Goal: Task Accomplishment & Management: Complete application form

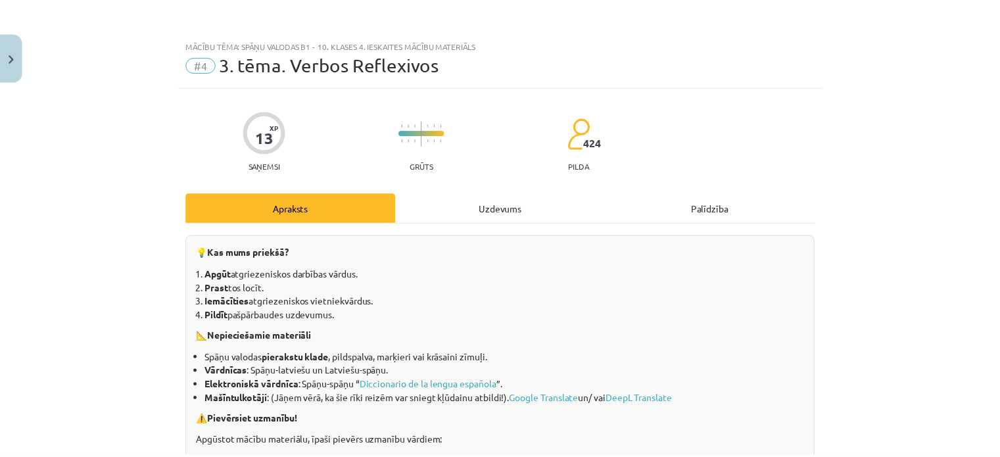
scroll to position [690, 0]
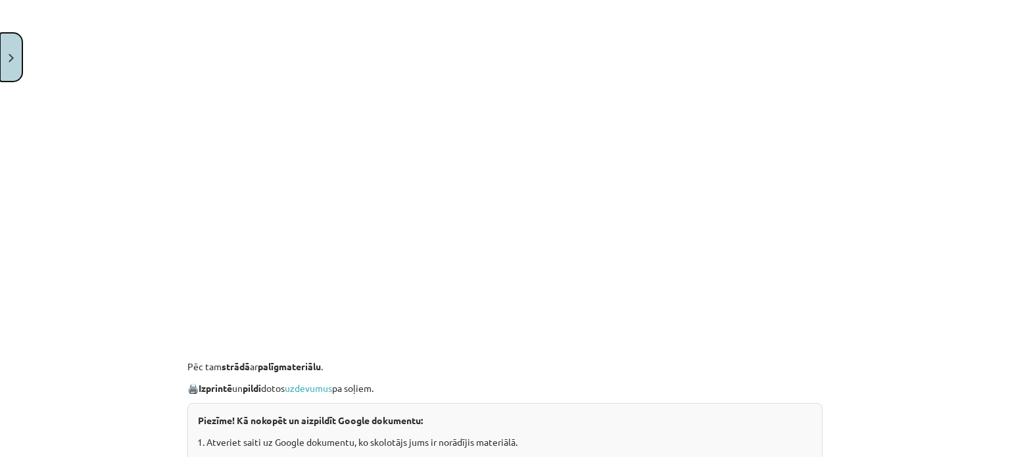
click at [3, 63] on button "Close" at bounding box center [11, 57] width 22 height 49
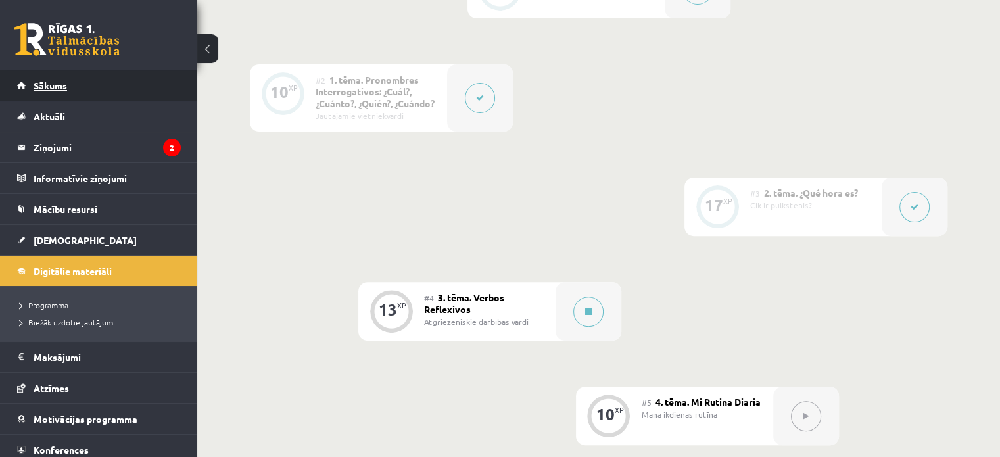
click at [57, 87] on span "Sākums" at bounding box center [51, 86] width 34 height 12
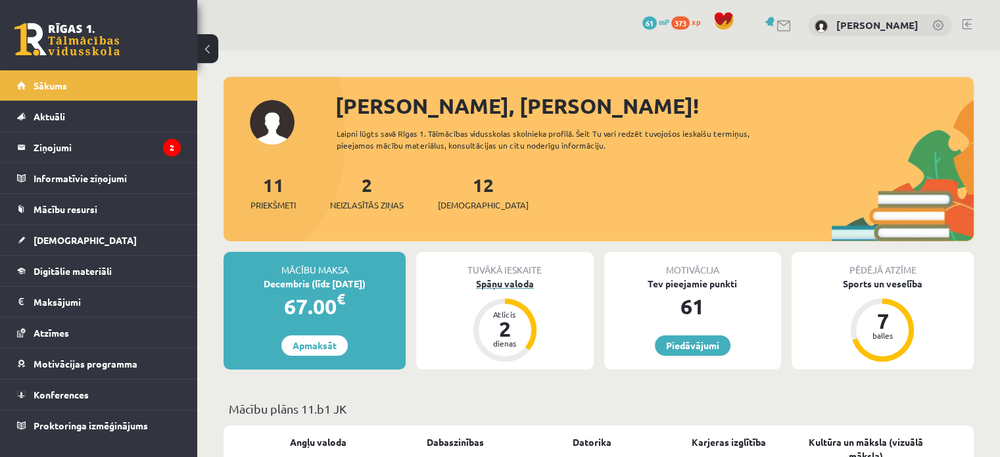
click at [505, 286] on div "Spāņu valoda" at bounding box center [504, 284] width 177 height 14
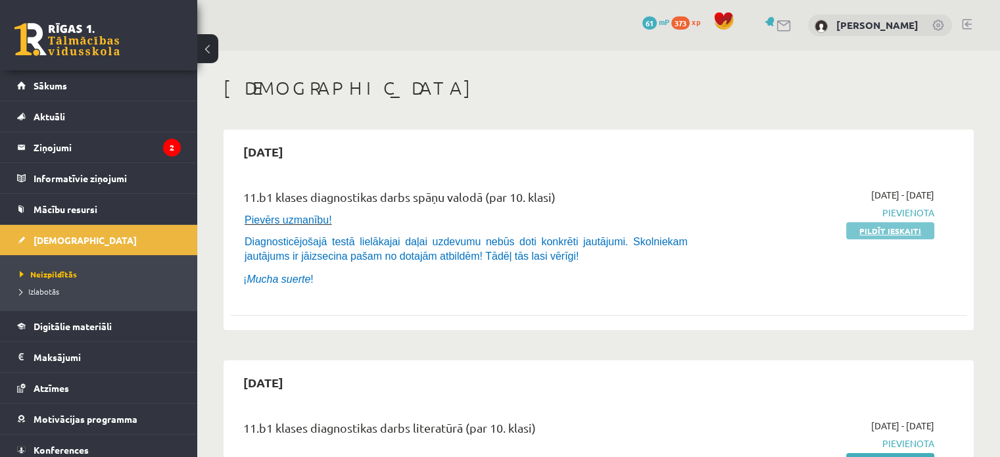
click at [930, 234] on link "Pildīt ieskaiti" at bounding box center [890, 230] width 88 height 17
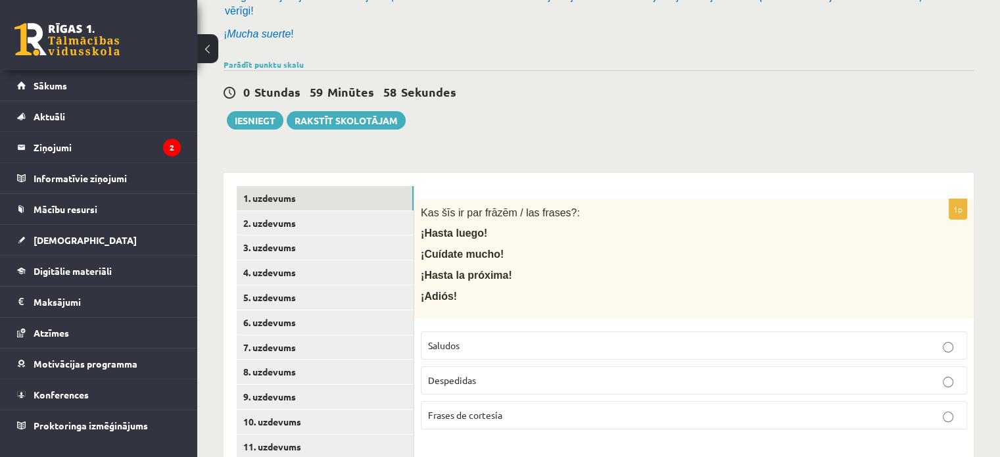
scroll to position [197, 0]
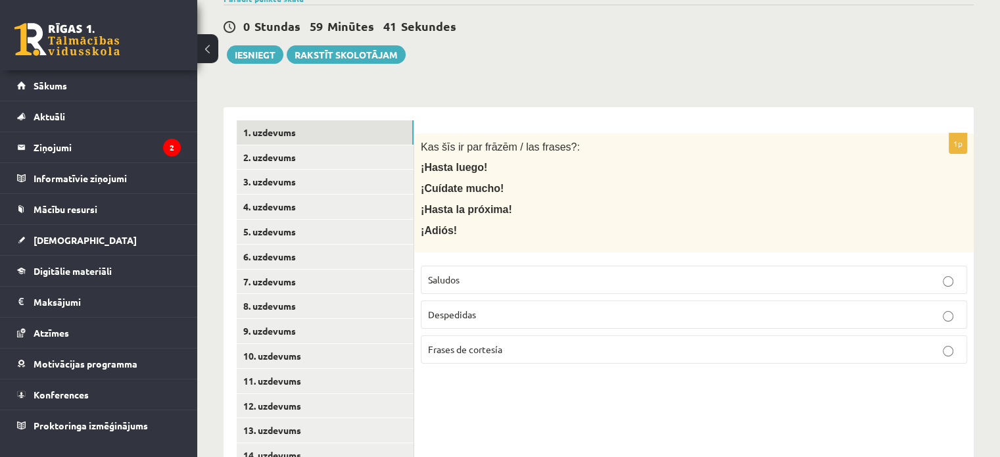
click at [199, 49] on button at bounding box center [207, 48] width 21 height 29
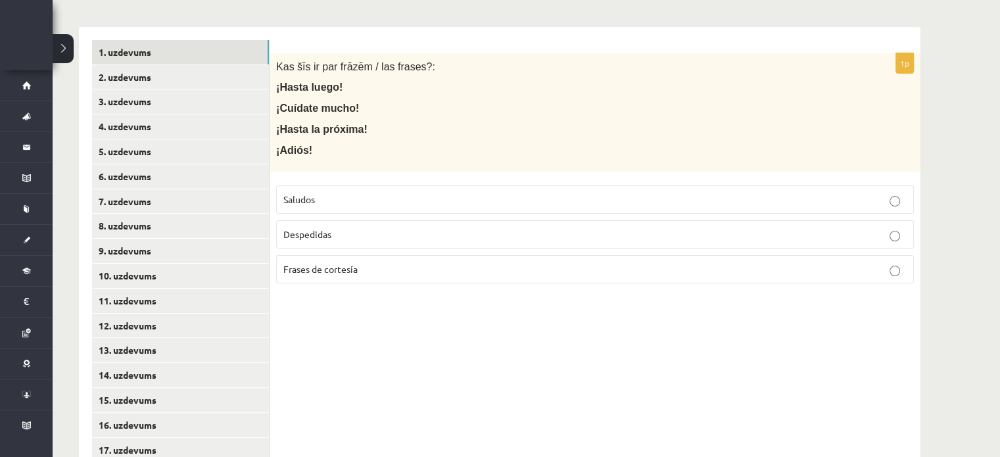
scroll to position [329, 0]
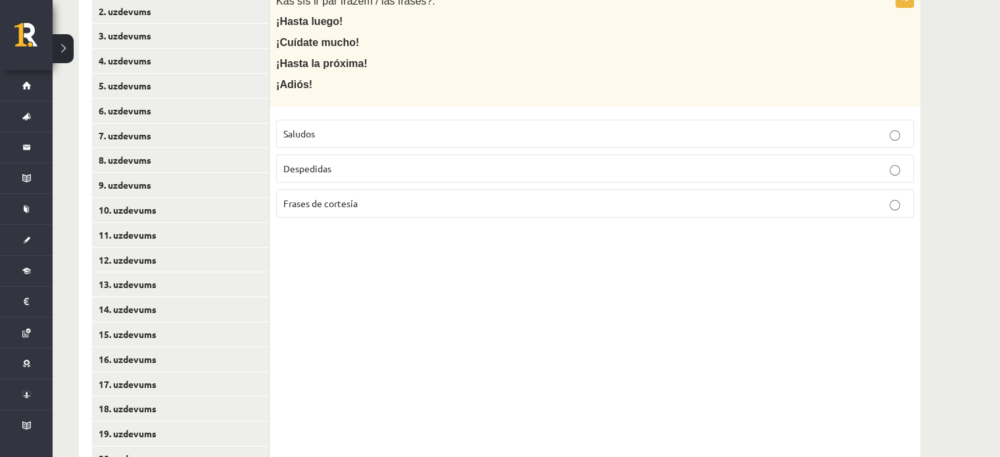
click at [386, 170] on p "Despedidas" at bounding box center [594, 169] width 623 height 14
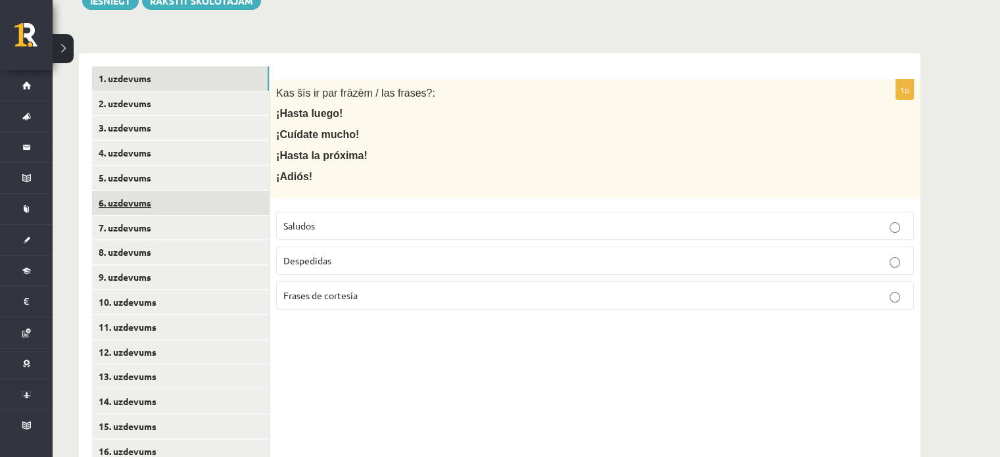
scroll to position [197, 0]
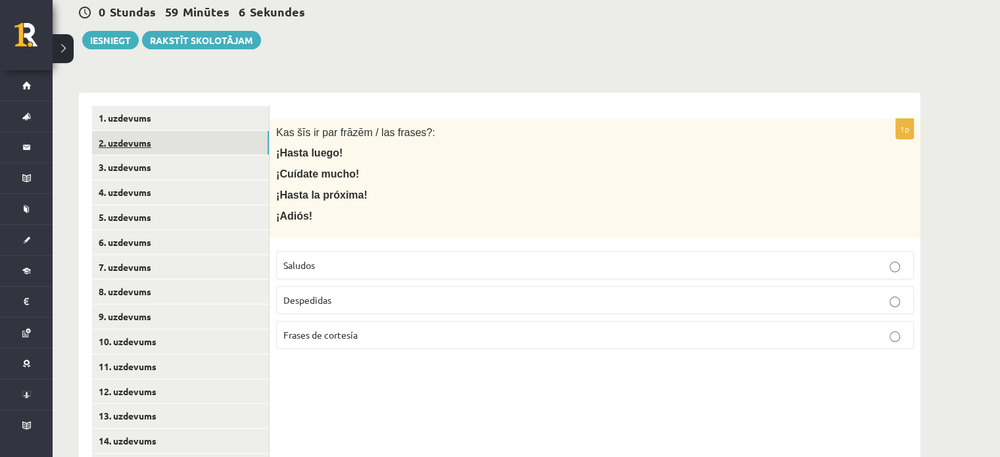
click at [208, 145] on link "2. uzdevums" at bounding box center [180, 143] width 177 height 24
click at [358, 331] on p "Frases de cortesía" at bounding box center [594, 335] width 623 height 14
click at [168, 174] on link "3. uzdevums" at bounding box center [180, 167] width 177 height 24
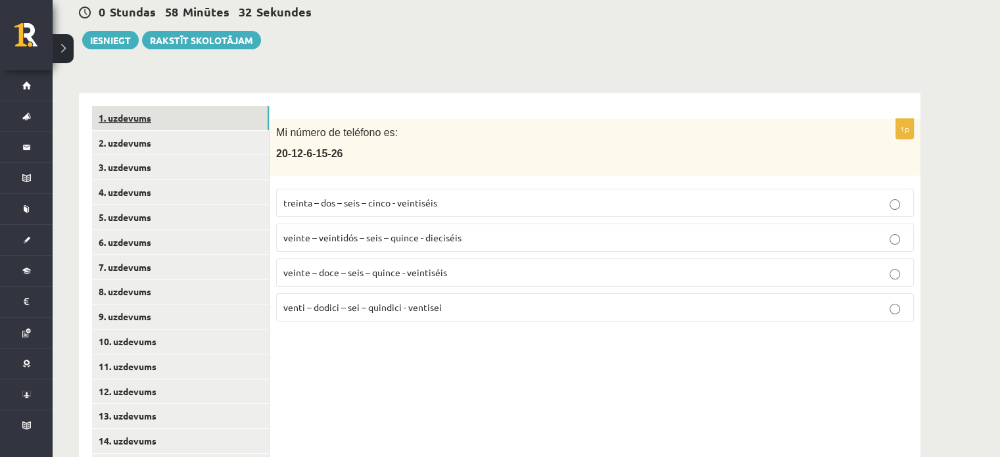
click at [191, 128] on link "1. uzdevums" at bounding box center [180, 118] width 177 height 24
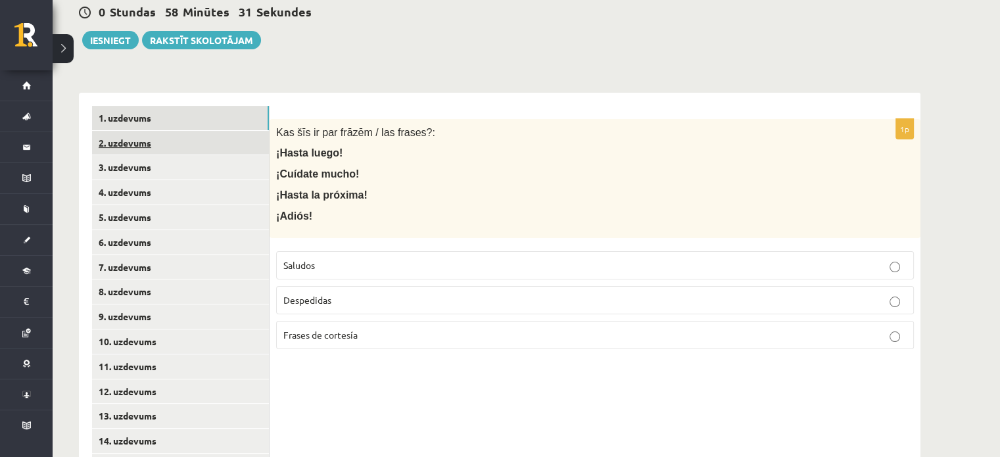
click at [190, 146] on link "2. uzdevums" at bounding box center [180, 143] width 177 height 24
click at [335, 268] on p "Saludos" at bounding box center [594, 265] width 623 height 14
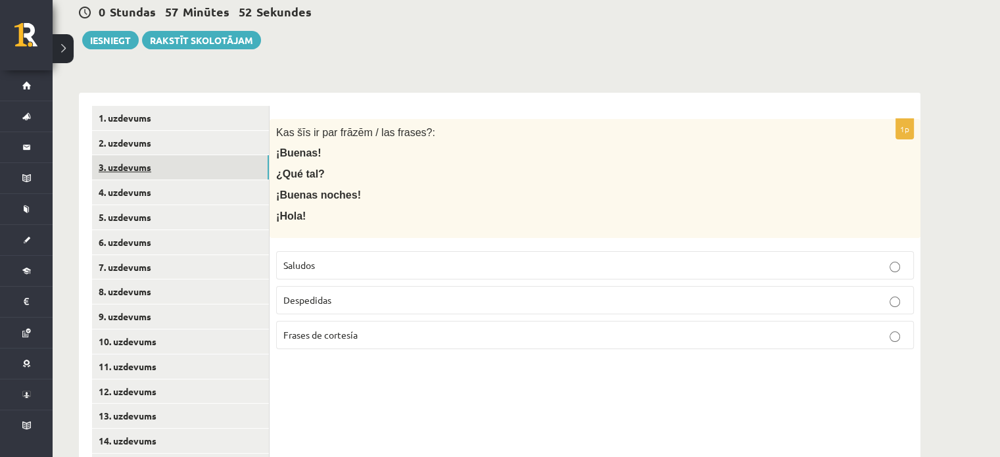
click at [113, 167] on link "3. uzdevums" at bounding box center [180, 167] width 177 height 24
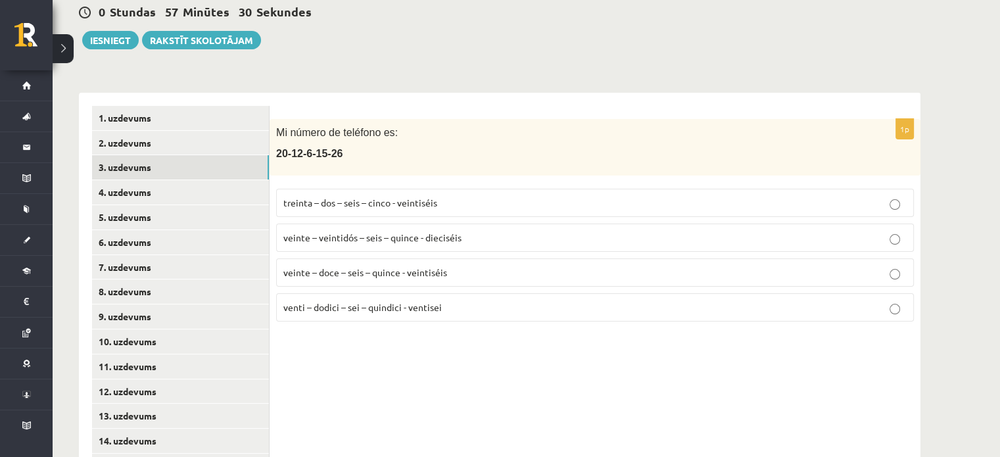
click at [381, 270] on span "veinte – doce – seis – quince - veintiséis" at bounding box center [365, 272] width 164 height 12
click at [164, 187] on link "4. uzdevums" at bounding box center [180, 192] width 177 height 24
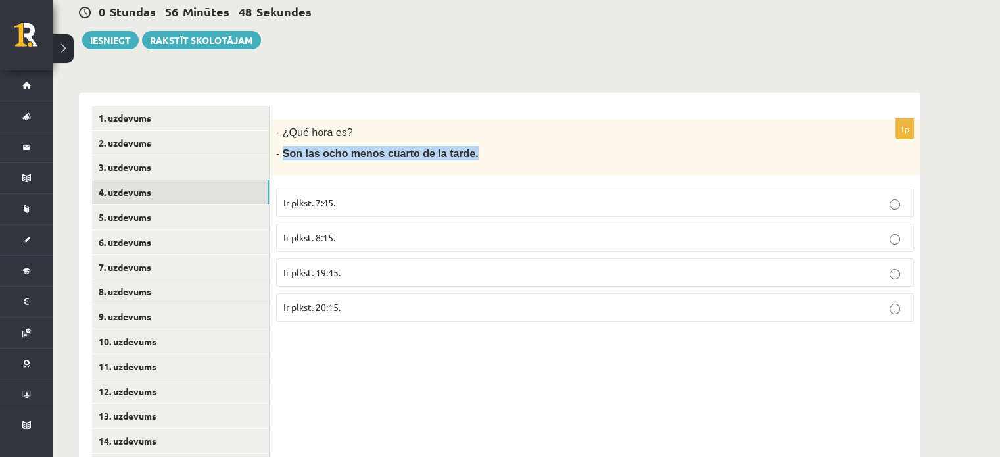
drag, startPoint x: 283, startPoint y: 155, endPoint x: 519, endPoint y: 155, distance: 235.4
click at [519, 155] on p "- Son las ocho menos cuarto de la tarde." at bounding box center [562, 153] width 572 height 14
copy span "Son las ocho menos cuarto de la tarde."
click at [352, 207] on p "Ir plkst. 7:45." at bounding box center [594, 203] width 623 height 14
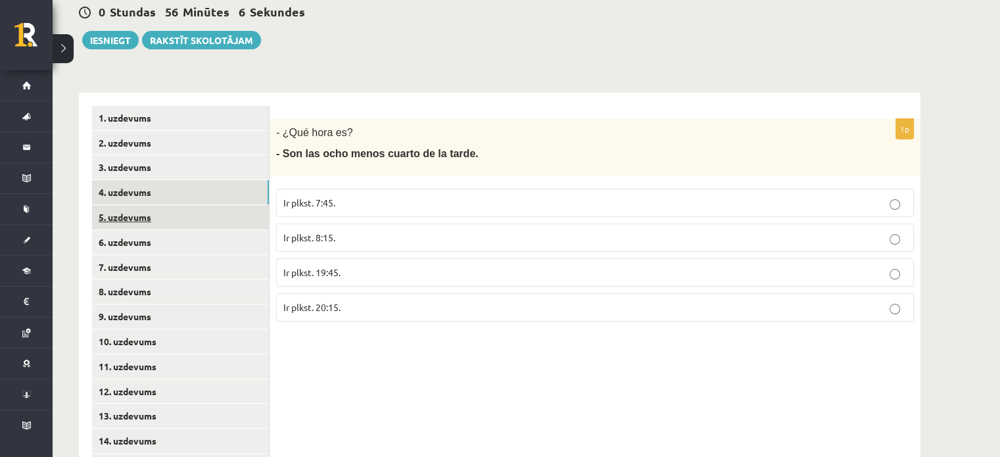
click at [193, 210] on link "5. uzdevums" at bounding box center [180, 217] width 177 height 24
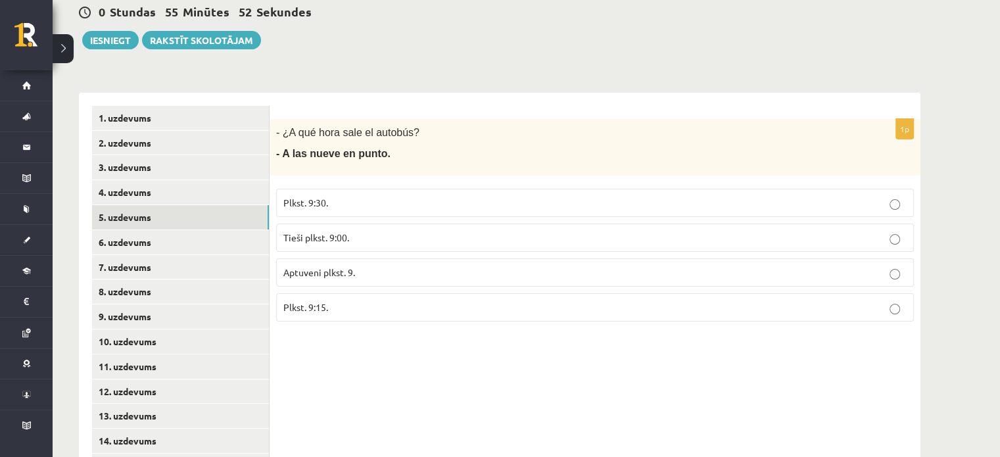
click at [343, 235] on span "Tieši plkst. 9:00." at bounding box center [316, 237] width 66 height 12
click at [206, 244] on link "6. uzdevums" at bounding box center [180, 242] width 177 height 24
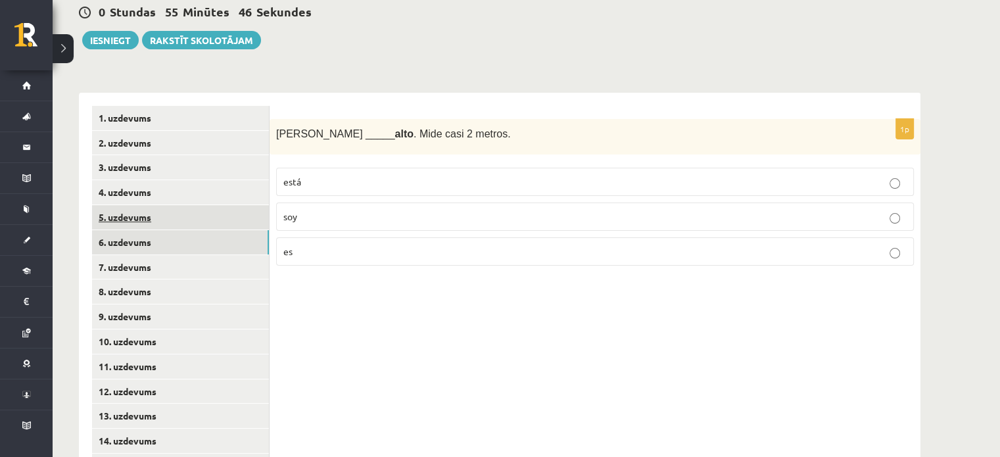
click at [126, 220] on link "5. uzdevums" at bounding box center [180, 217] width 177 height 24
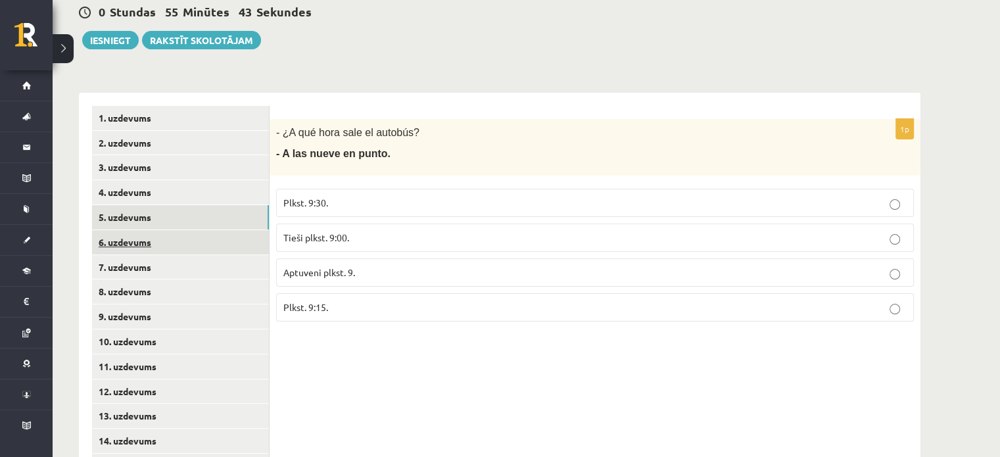
click at [132, 237] on link "6. uzdevums" at bounding box center [180, 242] width 177 height 24
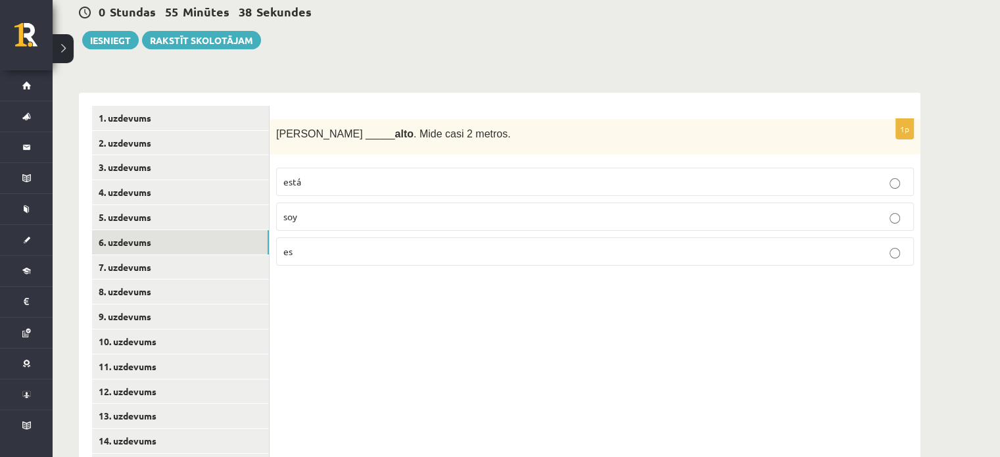
click at [298, 250] on p "es" at bounding box center [594, 252] width 623 height 14
click at [139, 268] on link "7. uzdevums" at bounding box center [180, 267] width 177 height 24
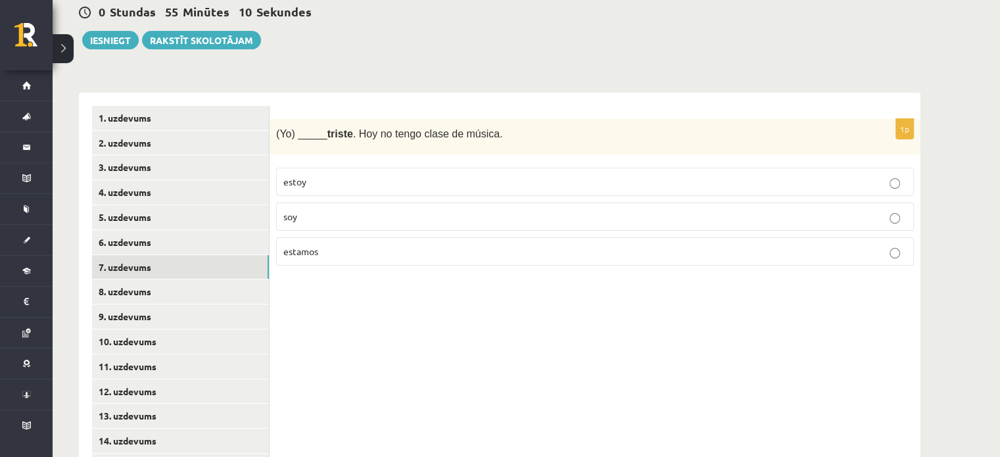
click at [314, 215] on p "soy" at bounding box center [594, 217] width 623 height 14
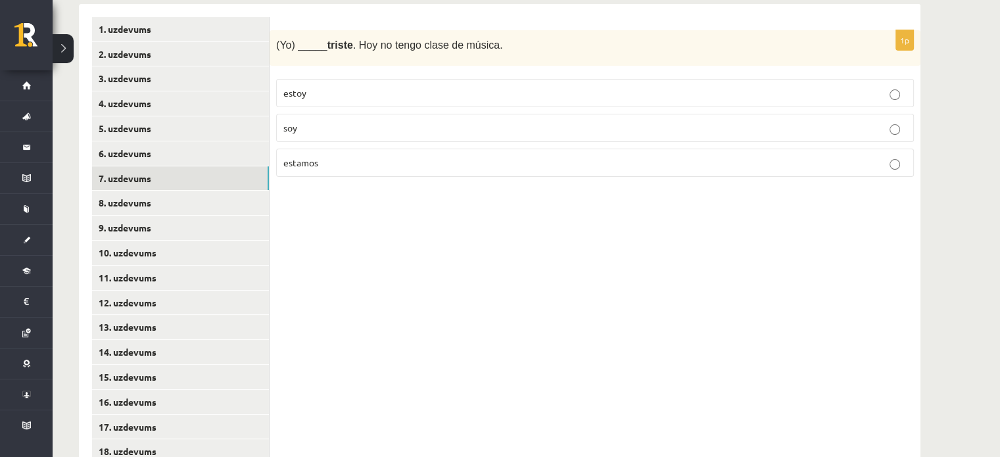
scroll to position [263, 0]
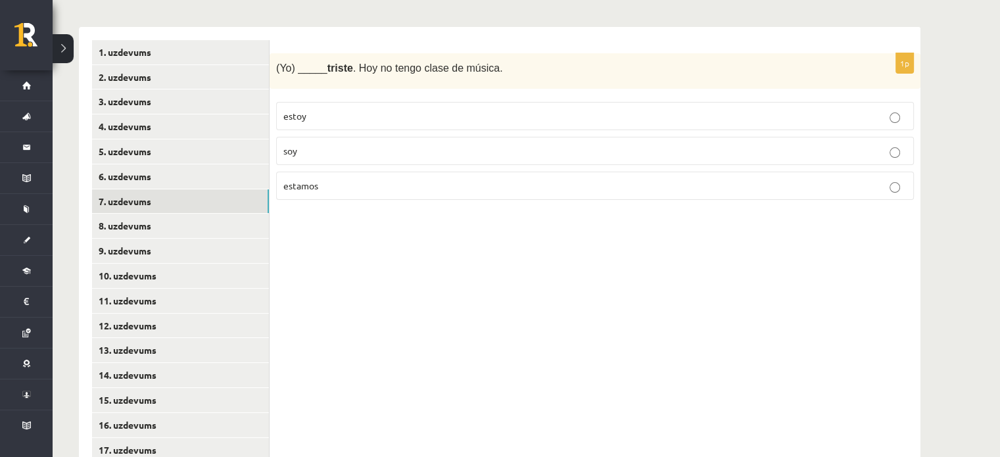
click at [383, 110] on p "estoy" at bounding box center [594, 116] width 623 height 14
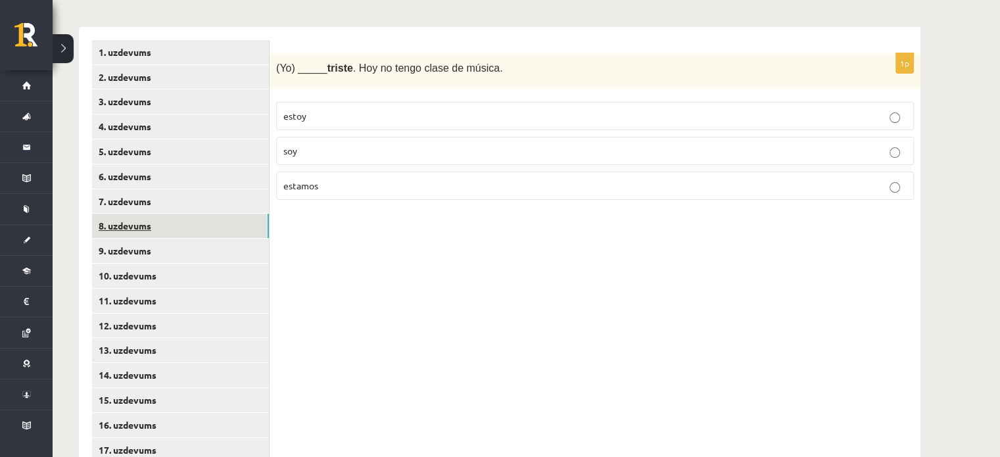
click at [136, 221] on link "8. uzdevums" at bounding box center [180, 226] width 177 height 24
click at [325, 146] on p "óvalo" at bounding box center [594, 151] width 623 height 14
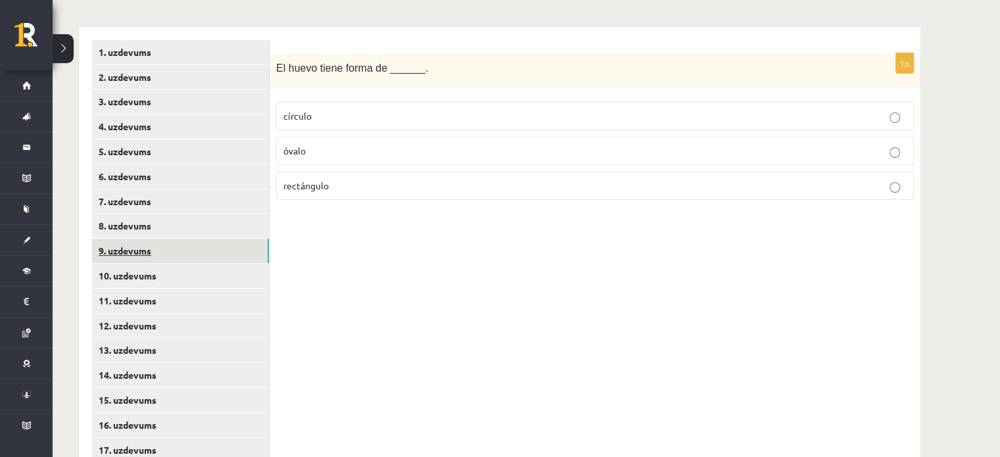
click at [150, 247] on link "9. uzdevums" at bounding box center [180, 251] width 177 height 24
click at [325, 158] on label "marrón" at bounding box center [595, 151] width 638 height 28
click at [150, 252] on link "9. uzdevums" at bounding box center [180, 251] width 177 height 24
click at [134, 230] on link "8. uzdevums" at bounding box center [180, 226] width 177 height 24
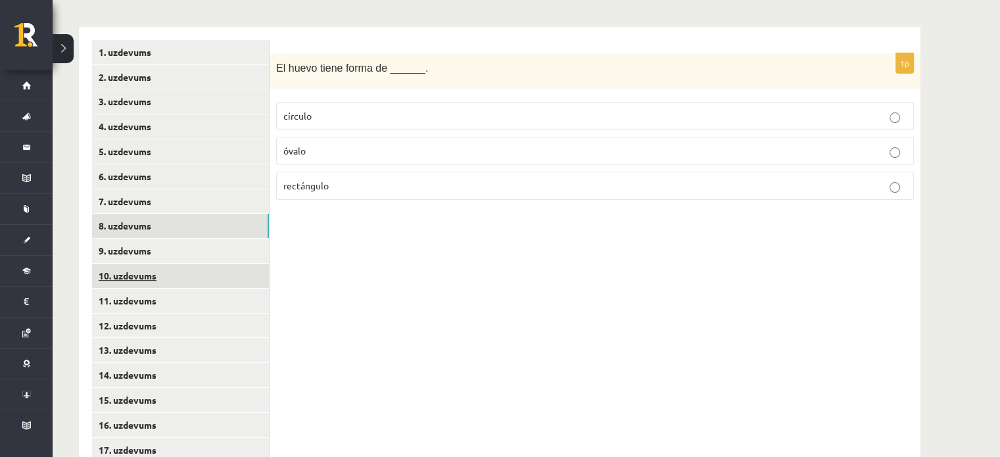
click at [149, 270] on link "10. uzdevums" at bounding box center [180, 276] width 177 height 24
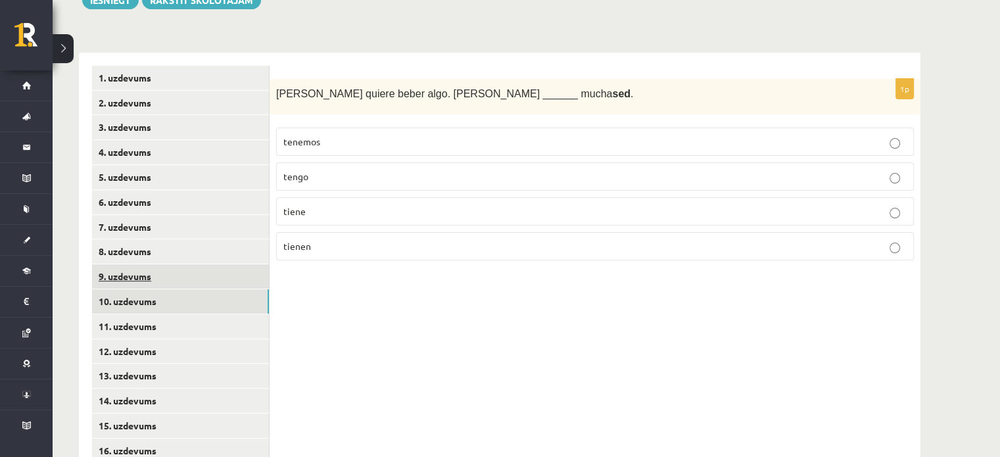
scroll to position [237, 0]
click at [345, 214] on p "tiene" at bounding box center [594, 212] width 623 height 14
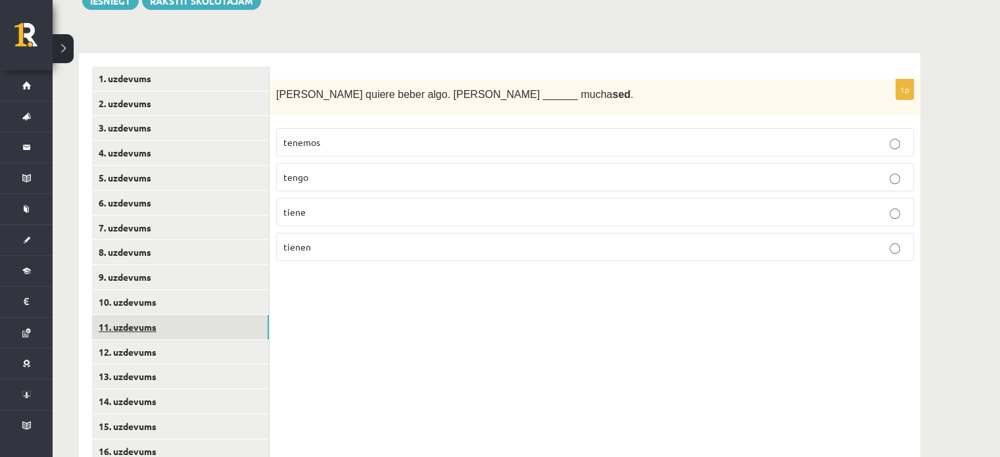
click at [130, 332] on link "11. uzdevums" at bounding box center [180, 327] width 177 height 24
click at [306, 178] on p "estoy" at bounding box center [594, 177] width 623 height 14
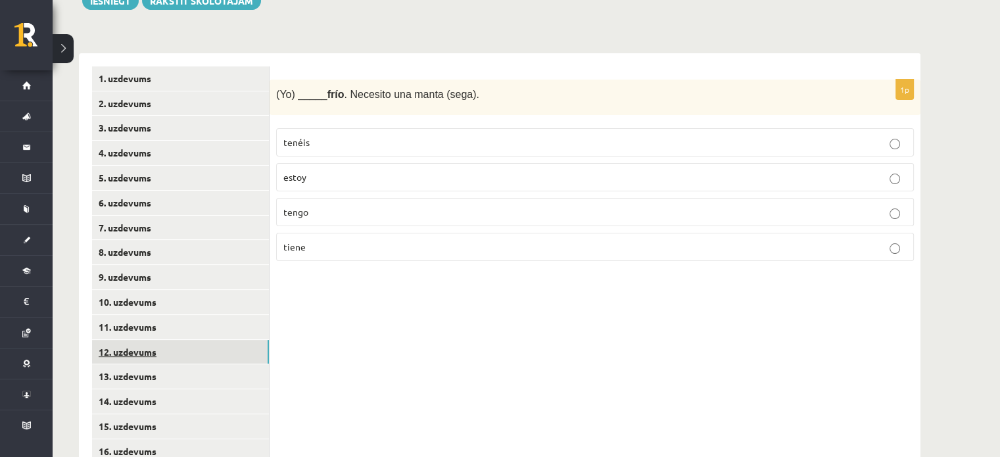
click at [135, 356] on link "12. uzdevums" at bounding box center [180, 352] width 177 height 24
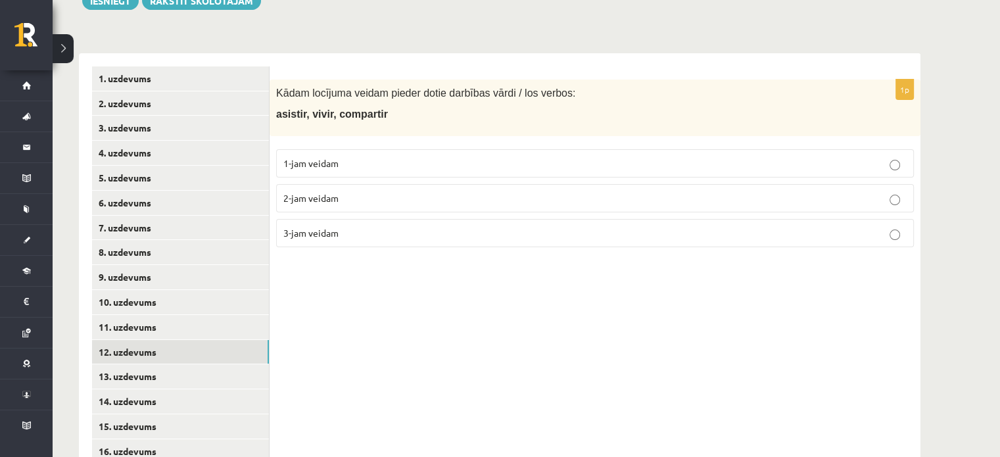
click at [331, 167] on span "1-jam veidam" at bounding box center [310, 163] width 55 height 12
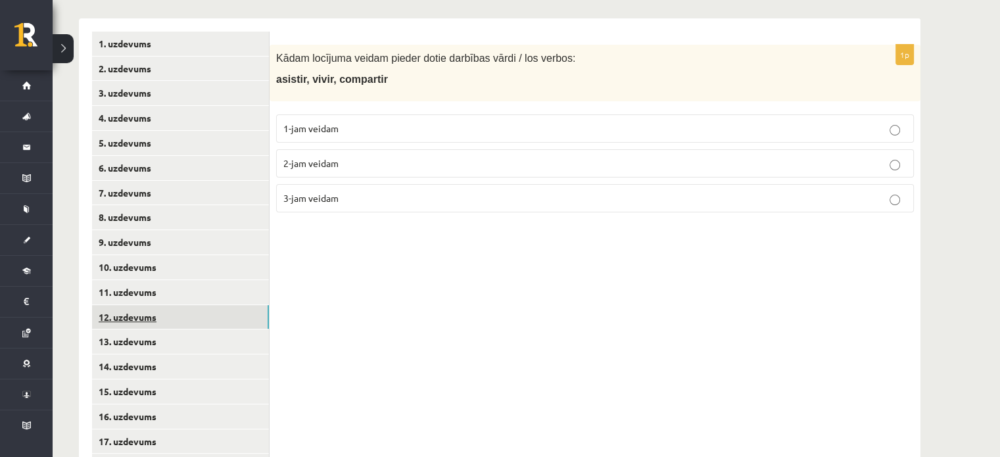
scroll to position [302, 0]
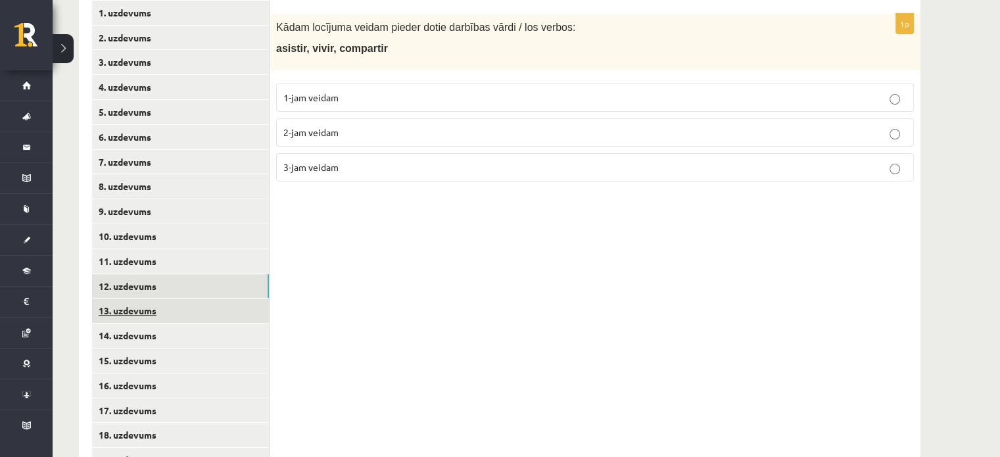
click at [150, 319] on link "13. uzdevums" at bounding box center [180, 311] width 177 height 24
click at [302, 102] on span "1-jam veidam" at bounding box center [310, 97] width 55 height 12
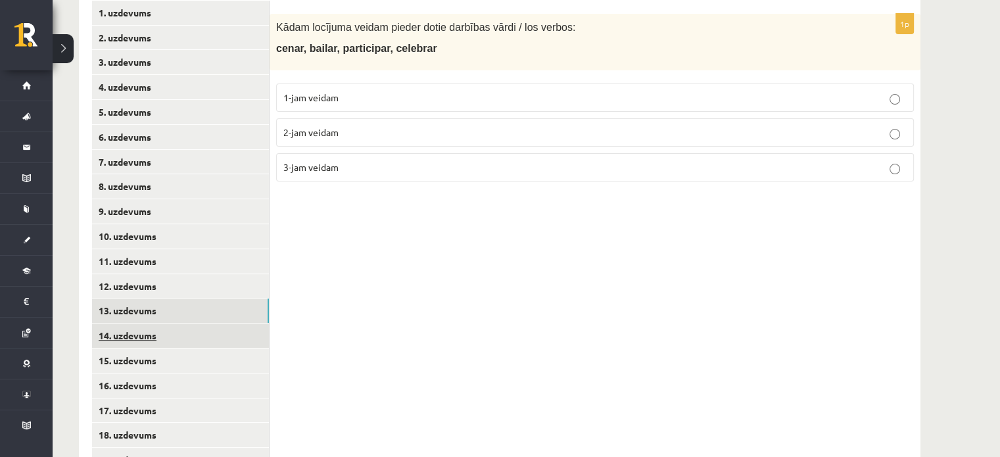
click at [141, 333] on link "14. uzdevums" at bounding box center [180, 336] width 177 height 24
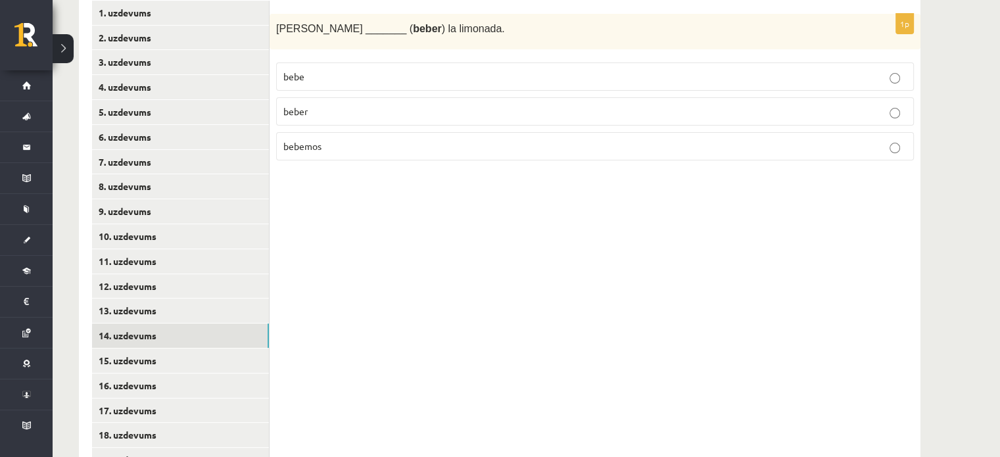
click at [309, 78] on p "bebe" at bounding box center [594, 77] width 623 height 14
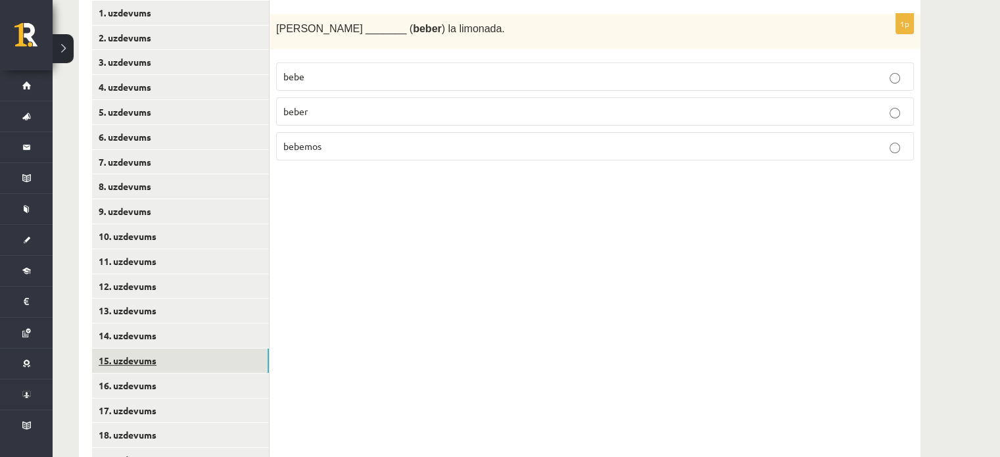
click at [129, 362] on link "15. uzdevums" at bounding box center [180, 360] width 177 height 24
click at [342, 115] on p "cocinamos" at bounding box center [594, 112] width 623 height 14
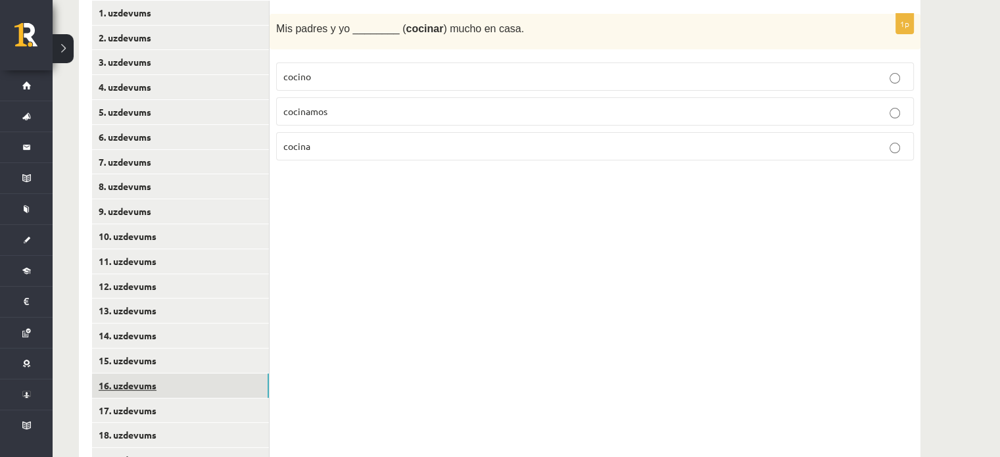
click at [141, 391] on link "16. uzdevums" at bounding box center [180, 385] width 177 height 24
click at [337, 80] on p "vivo" at bounding box center [594, 77] width 623 height 14
click at [155, 412] on link "17. uzdevums" at bounding box center [180, 410] width 177 height 24
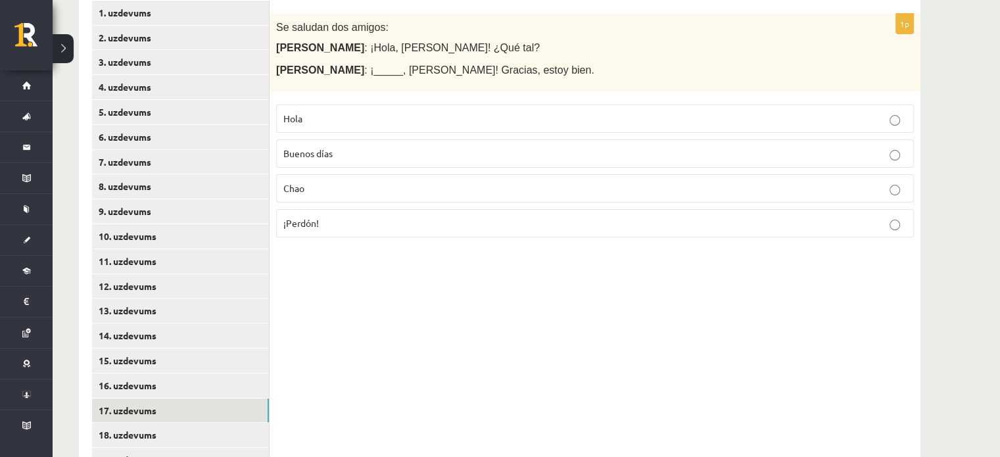
click at [315, 121] on p "Hola" at bounding box center [594, 119] width 623 height 14
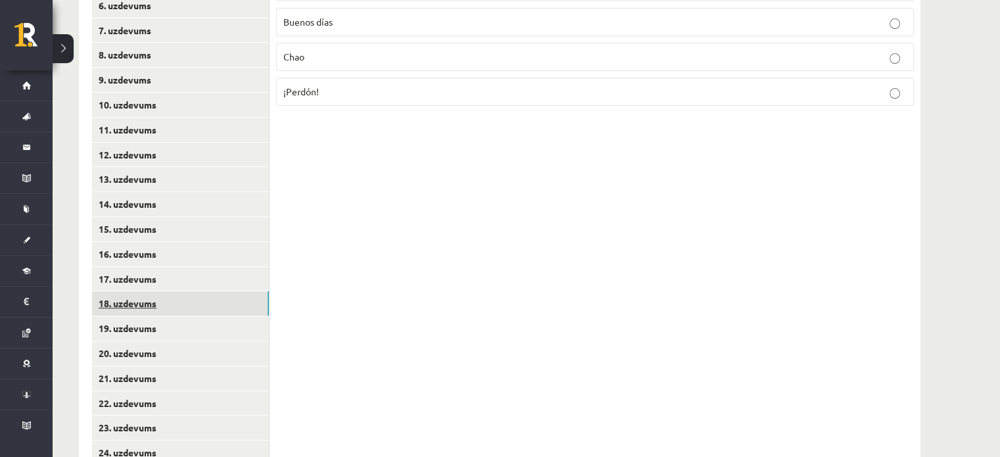
click at [142, 309] on link "18. uzdevums" at bounding box center [180, 303] width 177 height 24
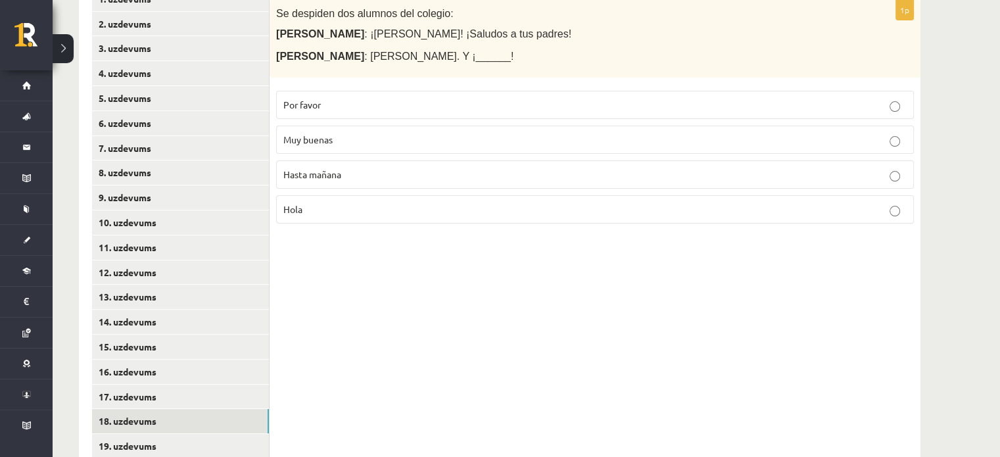
scroll to position [302, 0]
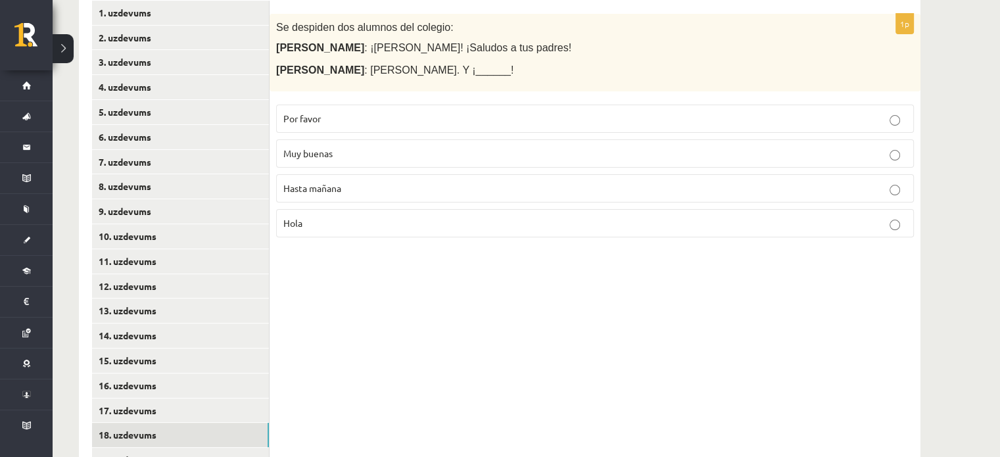
click at [327, 193] on p "Hasta mañana" at bounding box center [594, 188] width 623 height 14
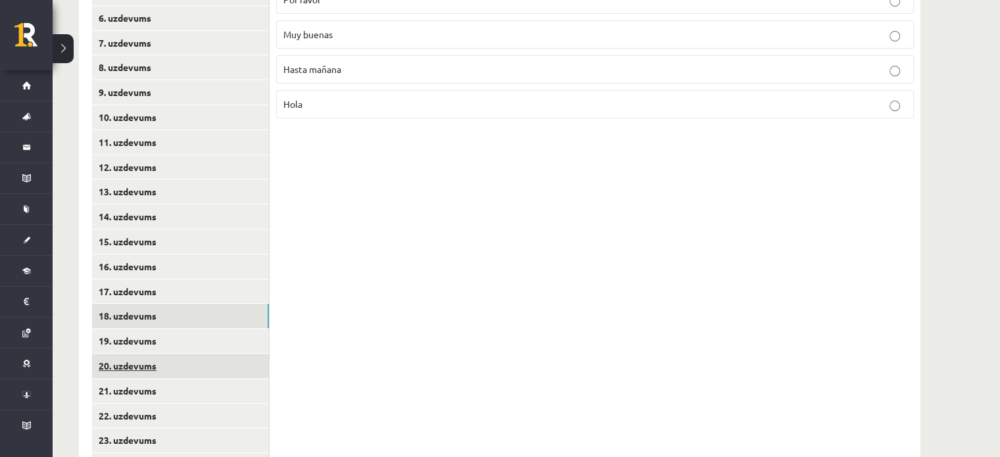
scroll to position [434, 0]
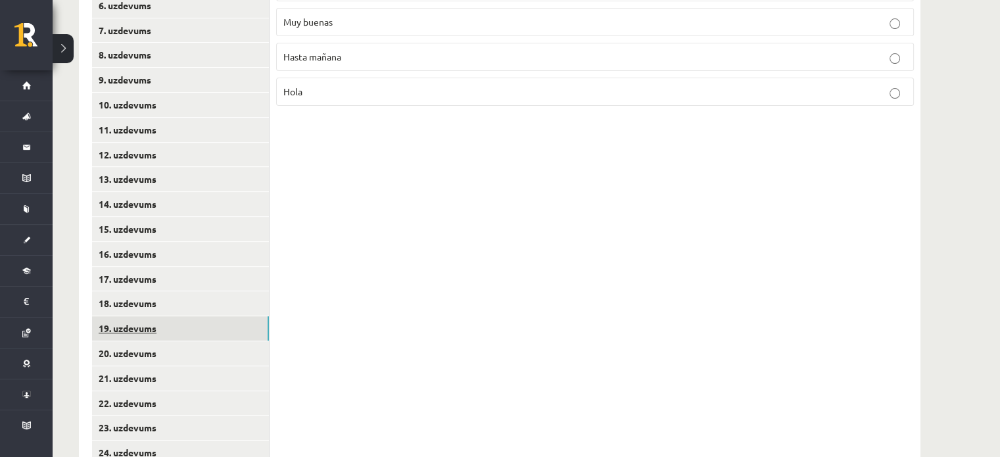
click at [143, 336] on link "19. uzdevums" at bounding box center [180, 328] width 177 height 24
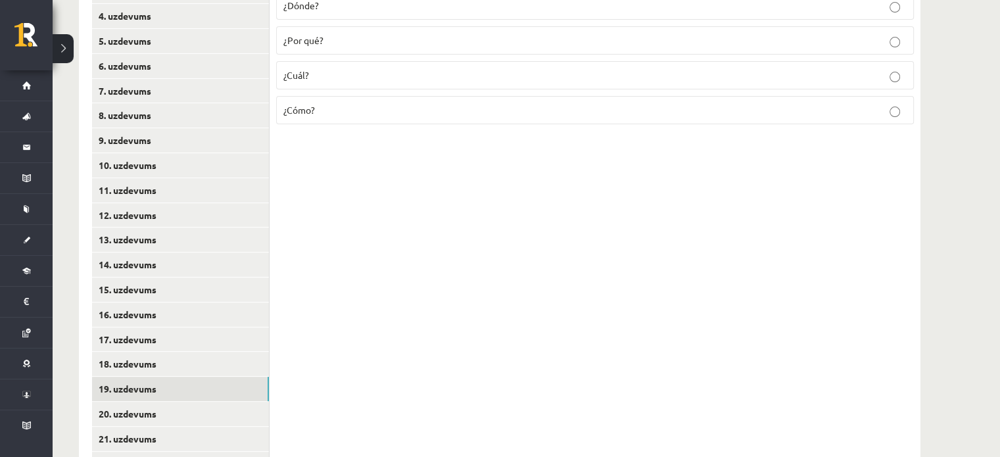
scroll to position [302, 0]
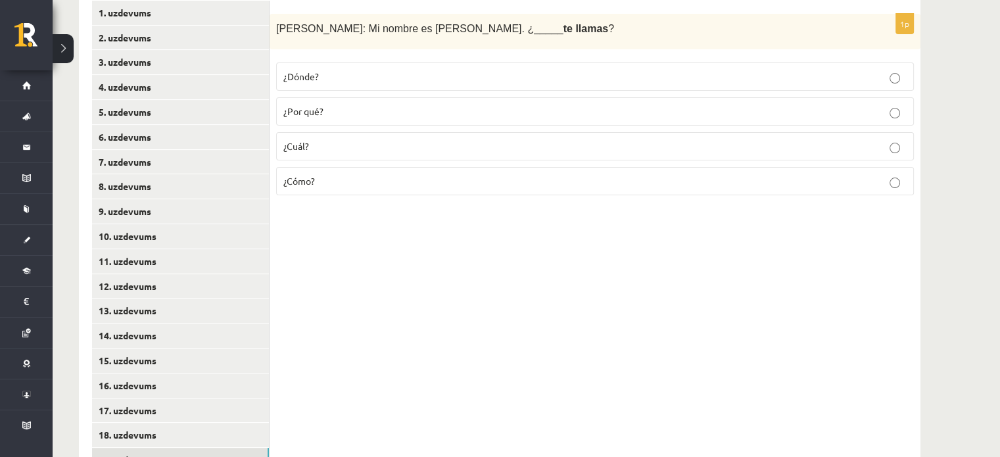
click at [311, 180] on span "¿Cómo?" at bounding box center [299, 181] width 32 height 12
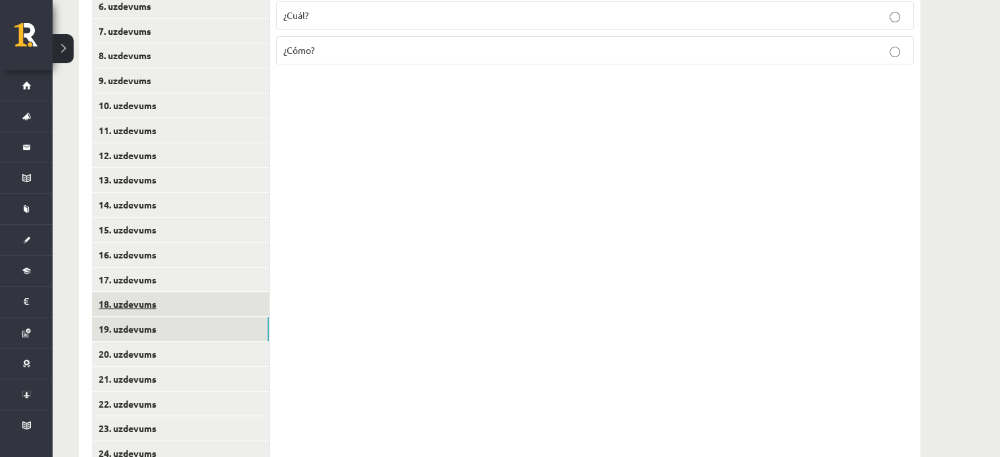
scroll to position [434, 0]
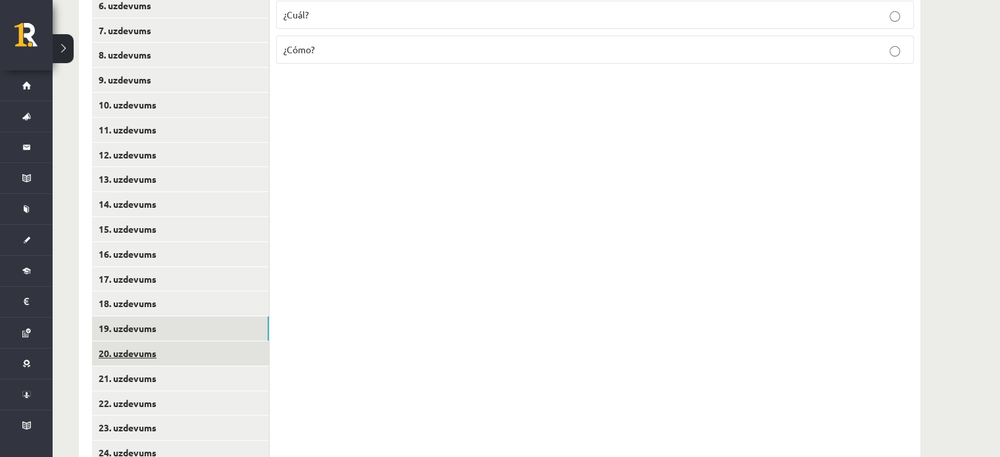
click at [118, 355] on link "20. uzdevums" at bounding box center [180, 353] width 177 height 24
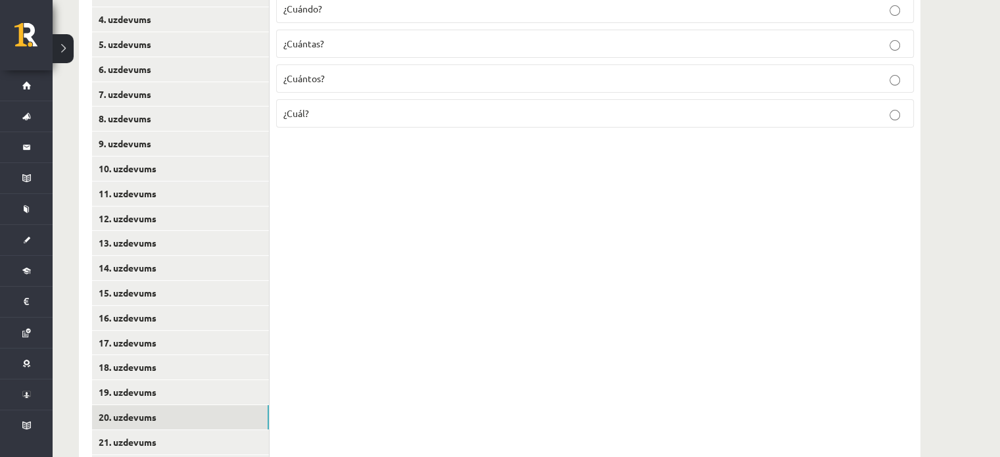
scroll to position [302, 0]
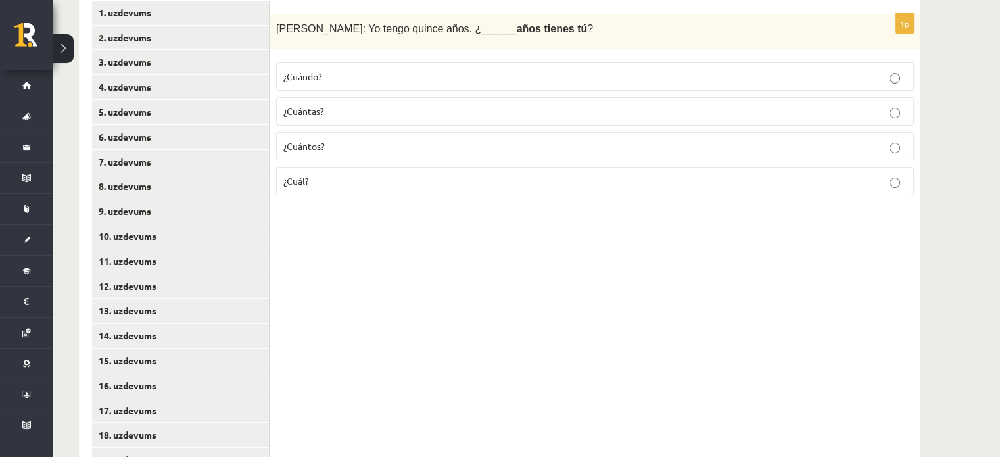
click at [311, 151] on p "¿Cuántos?" at bounding box center [594, 146] width 623 height 14
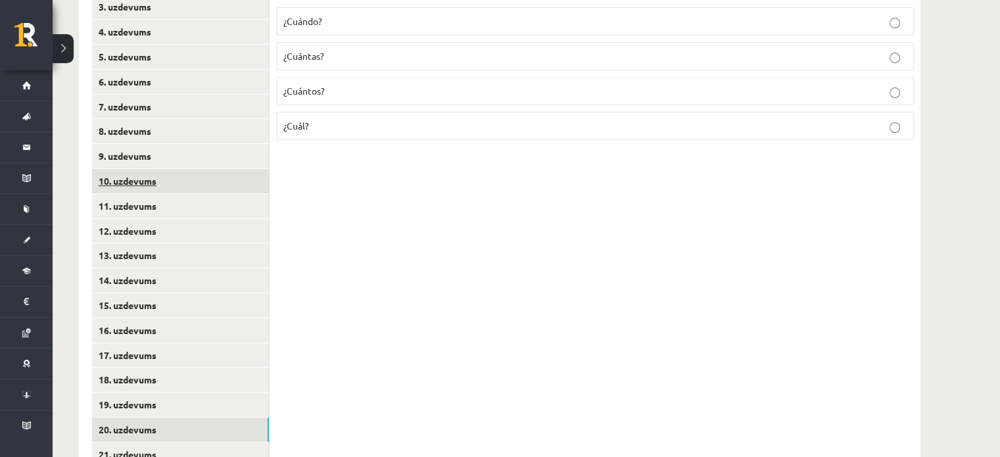
scroll to position [434, 0]
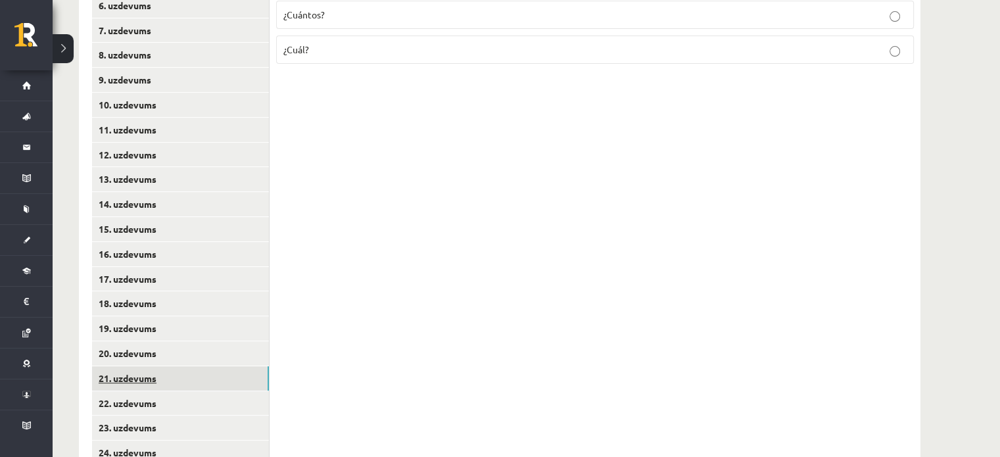
click at [116, 383] on link "21. uzdevums" at bounding box center [180, 378] width 177 height 24
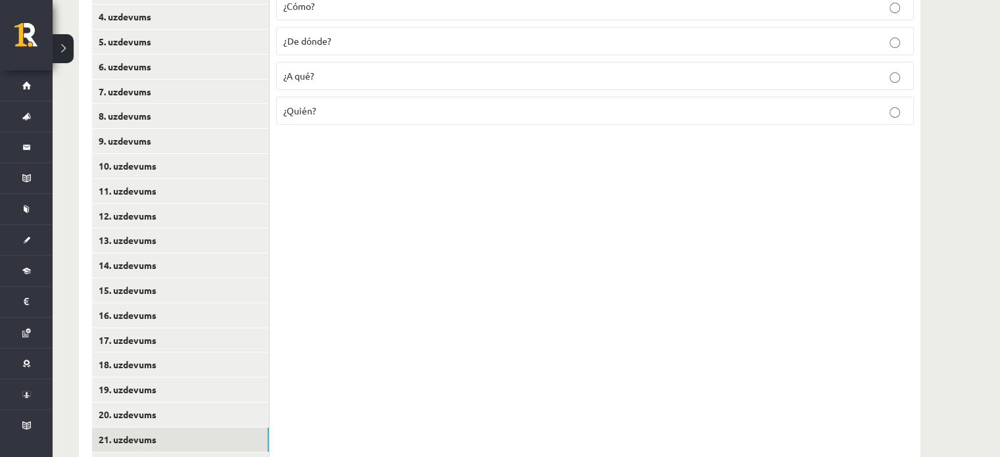
scroll to position [237, 0]
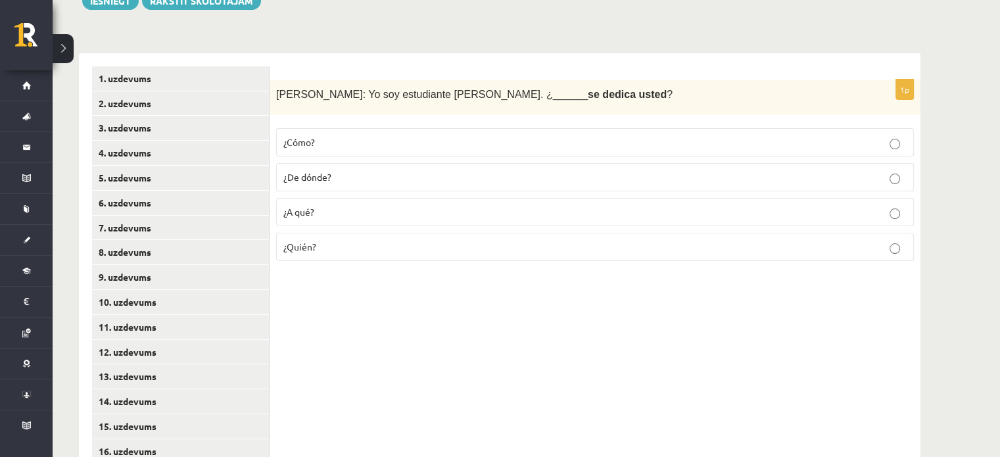
click at [342, 220] on label "¿A qué?" at bounding box center [595, 212] width 638 height 28
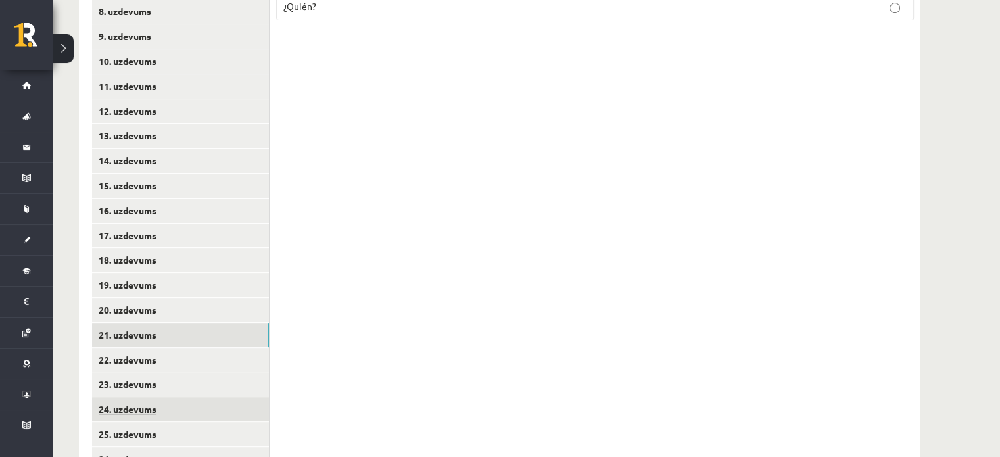
scroll to position [565, 0]
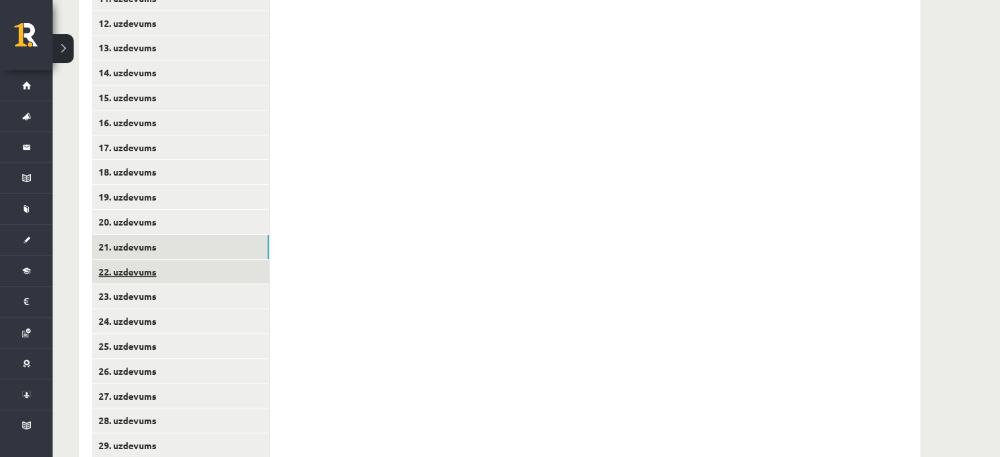
click at [142, 272] on link "22. uzdevums" at bounding box center [180, 272] width 177 height 24
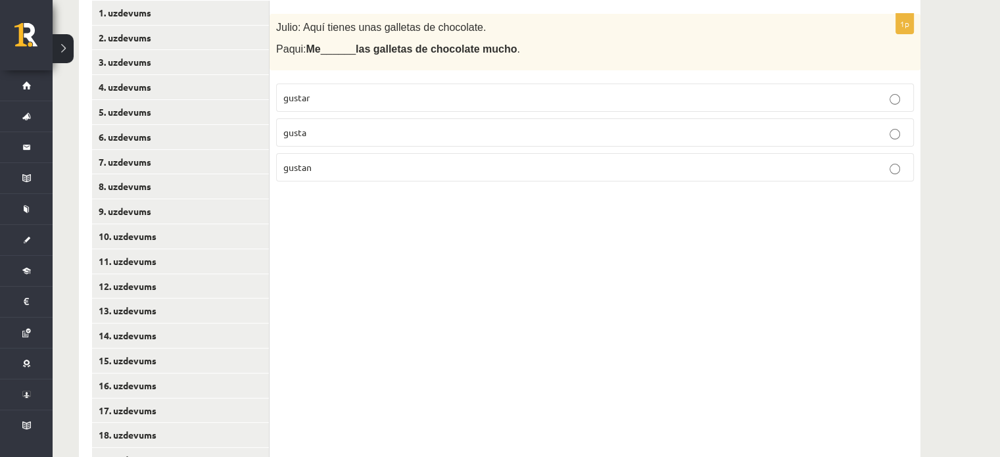
scroll to position [237, 0]
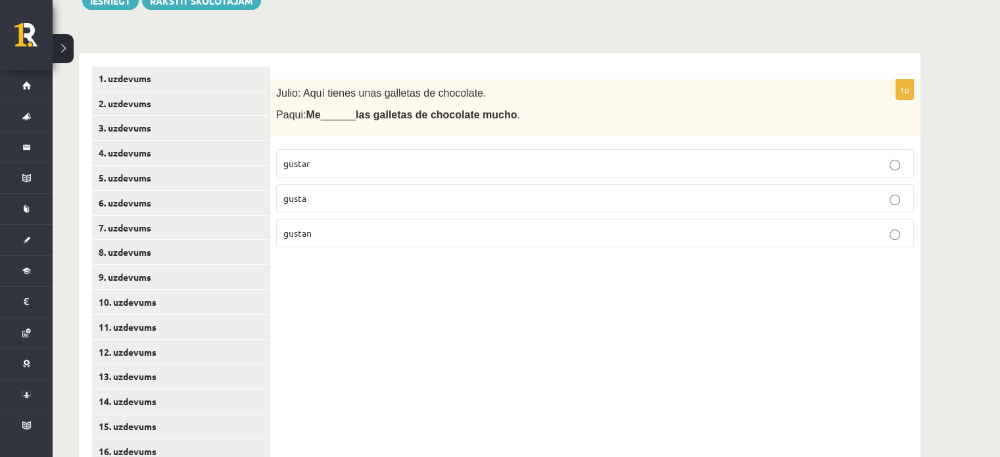
click at [355, 189] on label "gusta" at bounding box center [595, 198] width 638 height 28
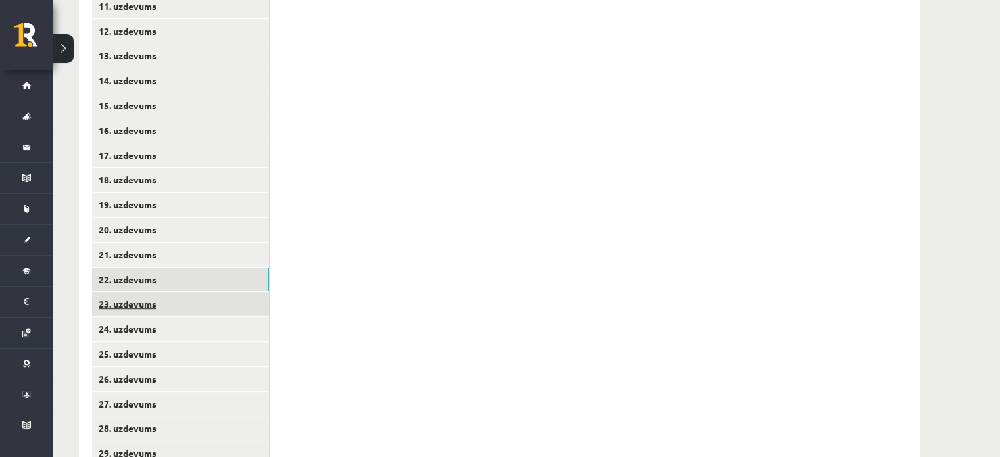
scroll to position [565, 0]
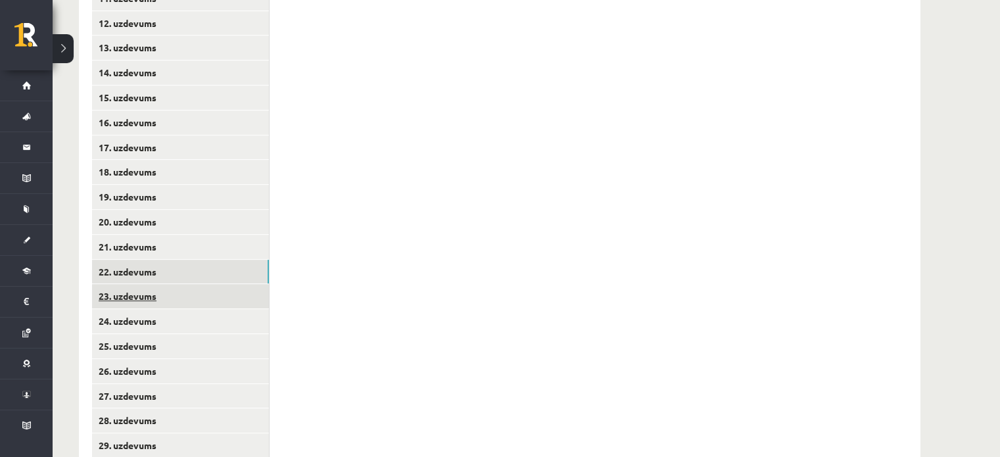
click at [134, 302] on link "23. uzdevums" at bounding box center [180, 296] width 177 height 24
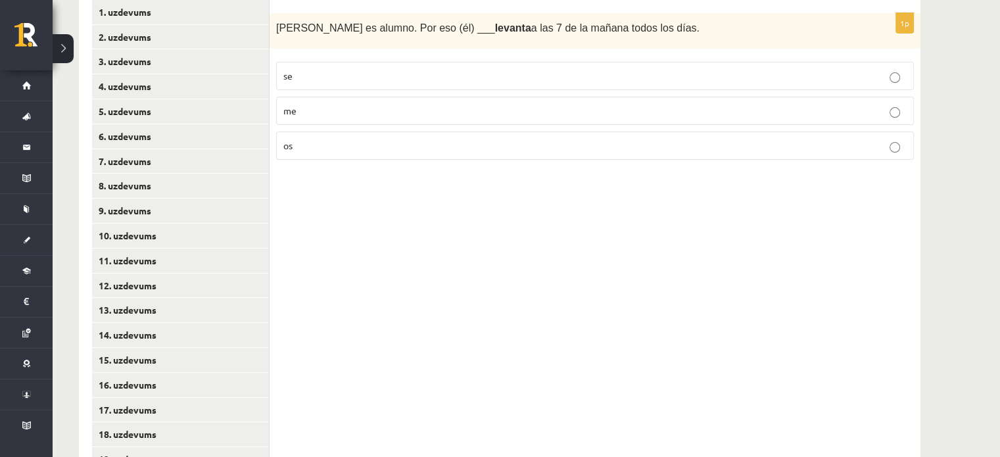
scroll to position [237, 0]
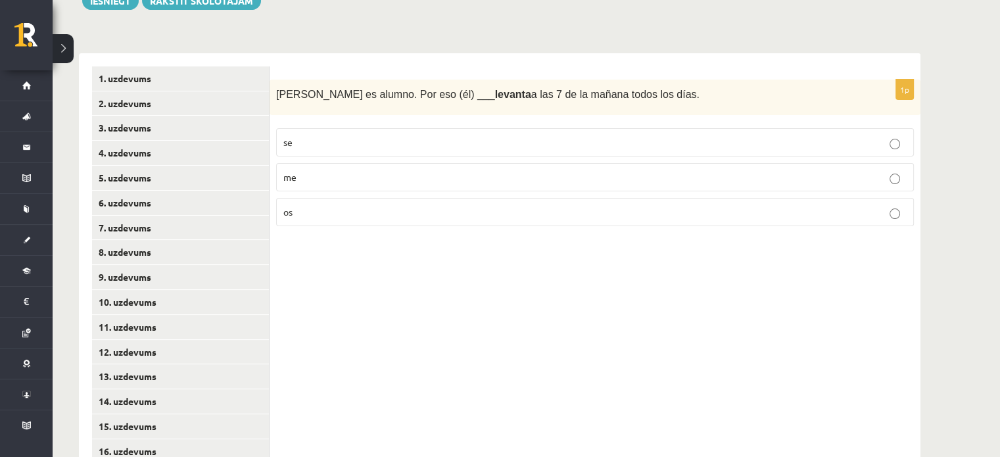
click at [345, 149] on p "se" at bounding box center [594, 142] width 623 height 14
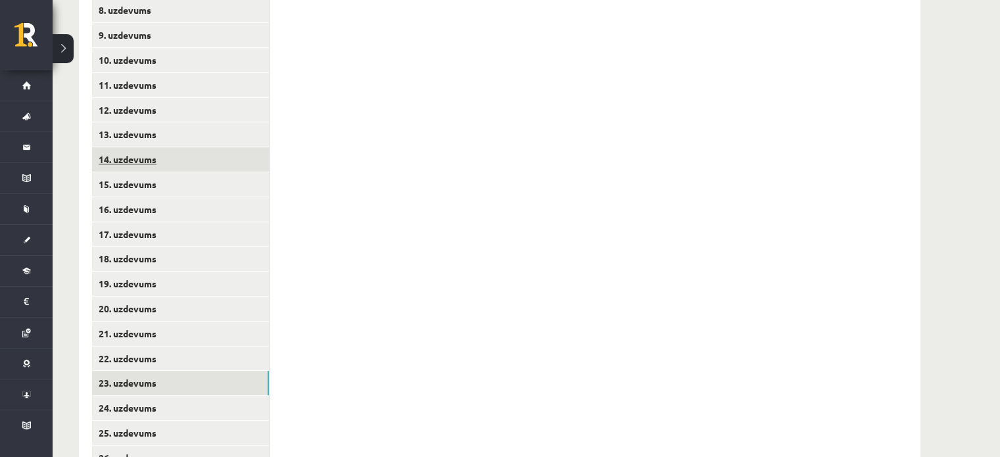
scroll to position [500, 0]
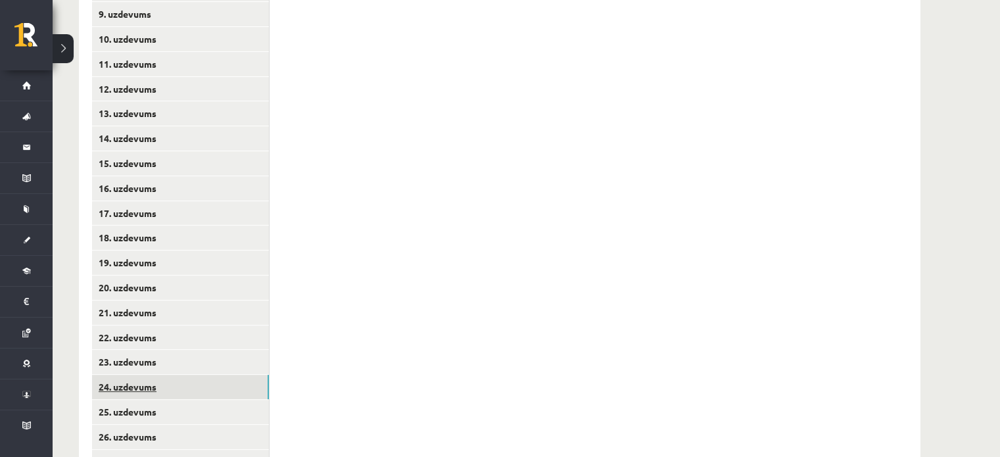
click at [96, 383] on link "24. uzdevums" at bounding box center [180, 387] width 177 height 24
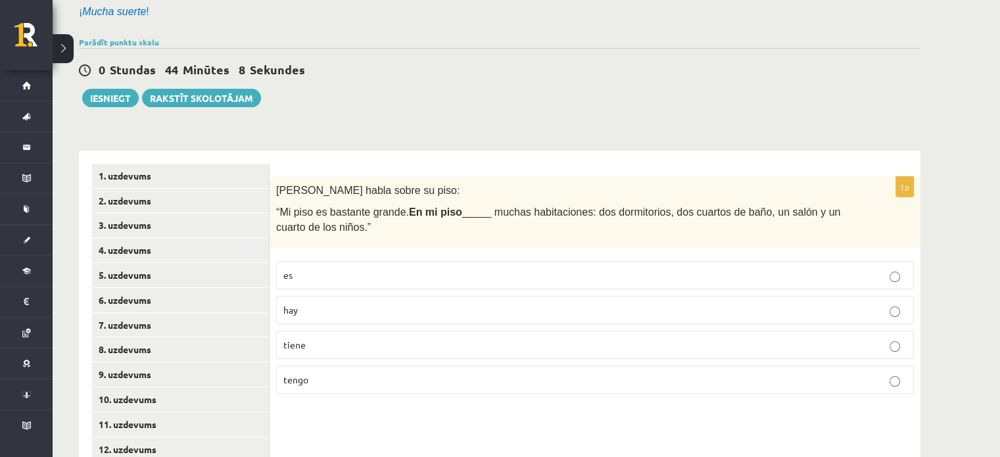
scroll to position [171, 0]
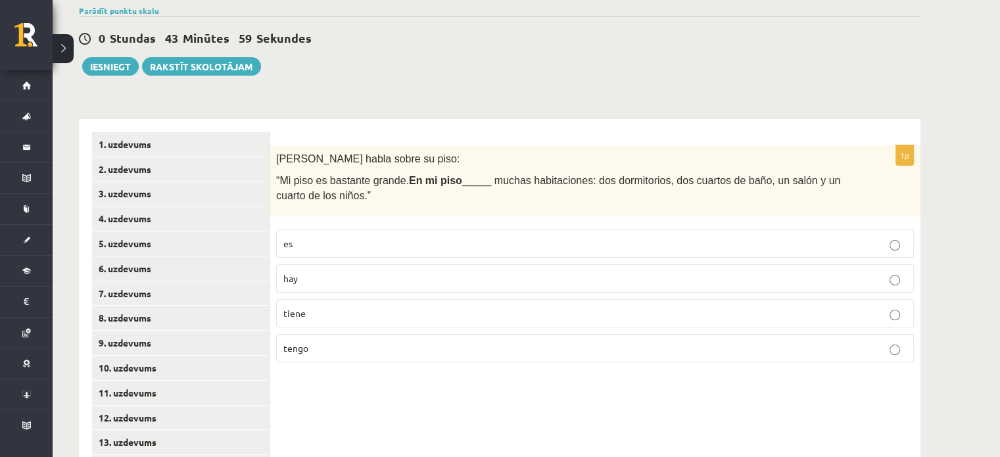
click at [346, 347] on p "tengo" at bounding box center [594, 348] width 623 height 14
click at [374, 281] on p "hay" at bounding box center [594, 279] width 623 height 14
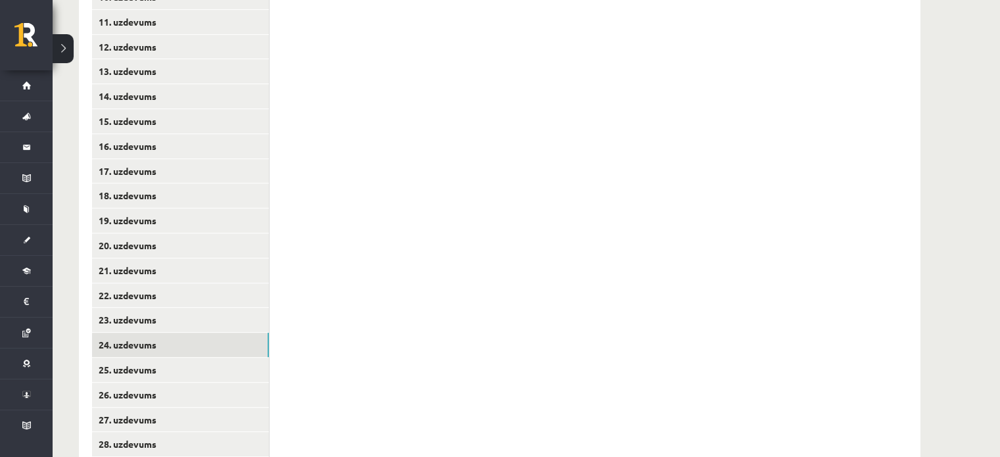
scroll to position [565, 0]
click at [142, 348] on link "25. uzdevums" at bounding box center [180, 346] width 177 height 24
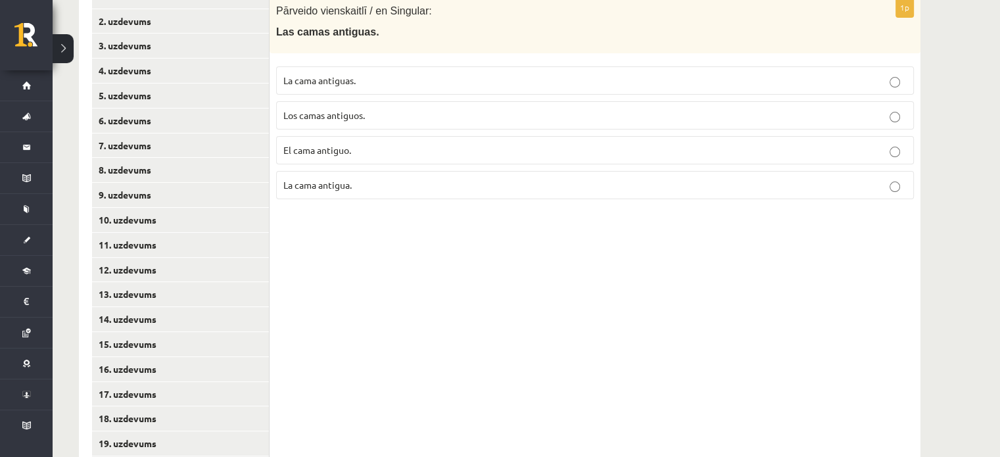
scroll to position [237, 0]
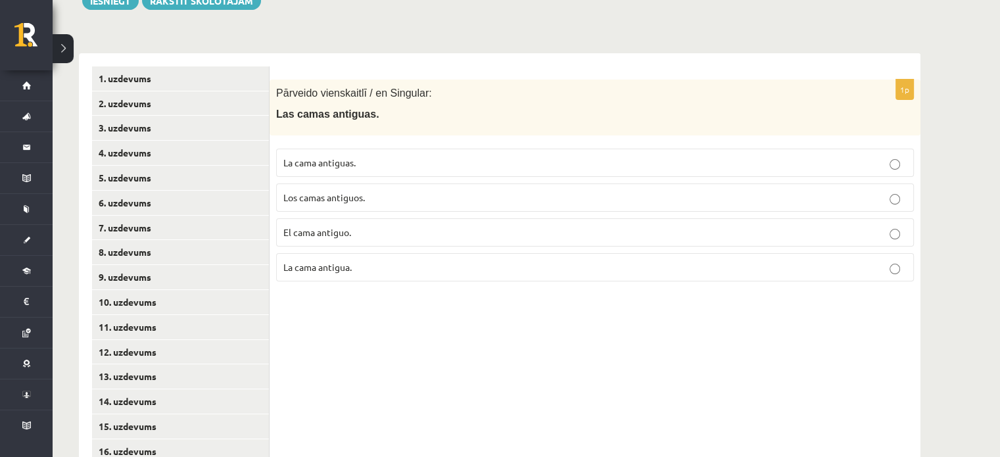
click at [863, 30] on div "**********" at bounding box center [500, 333] width 894 height 1038
drag, startPoint x: 329, startPoint y: 273, endPoint x: 311, endPoint y: 285, distance: 21.3
click at [327, 274] on label "La cama antigua." at bounding box center [595, 267] width 638 height 28
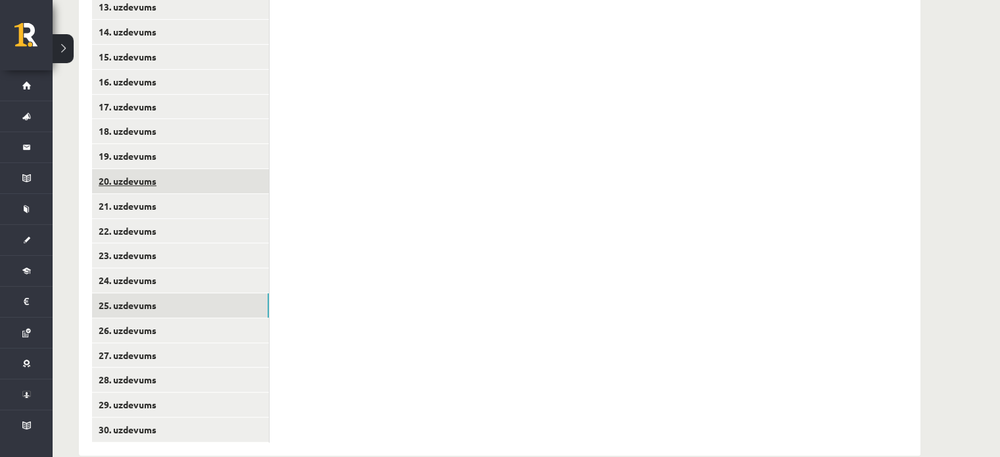
scroll to position [631, 0]
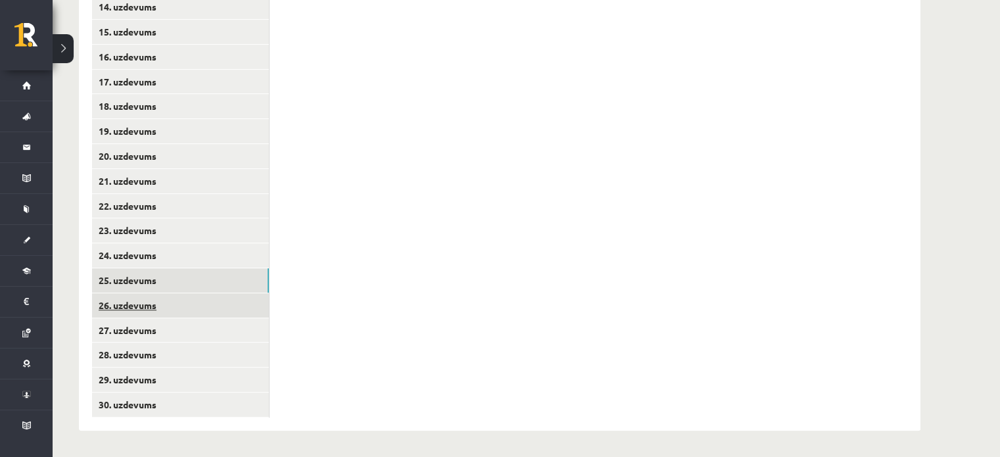
click at [147, 307] on link "26. uzdevums" at bounding box center [180, 305] width 177 height 24
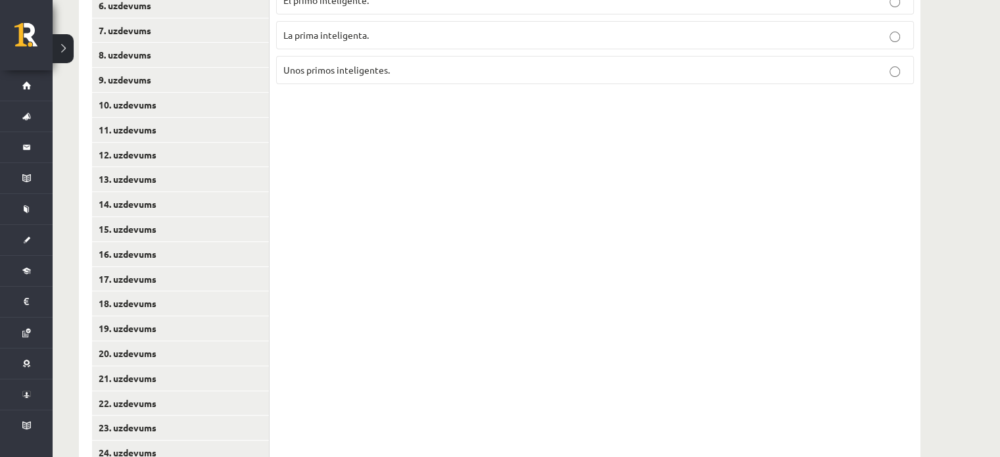
scroll to position [302, 0]
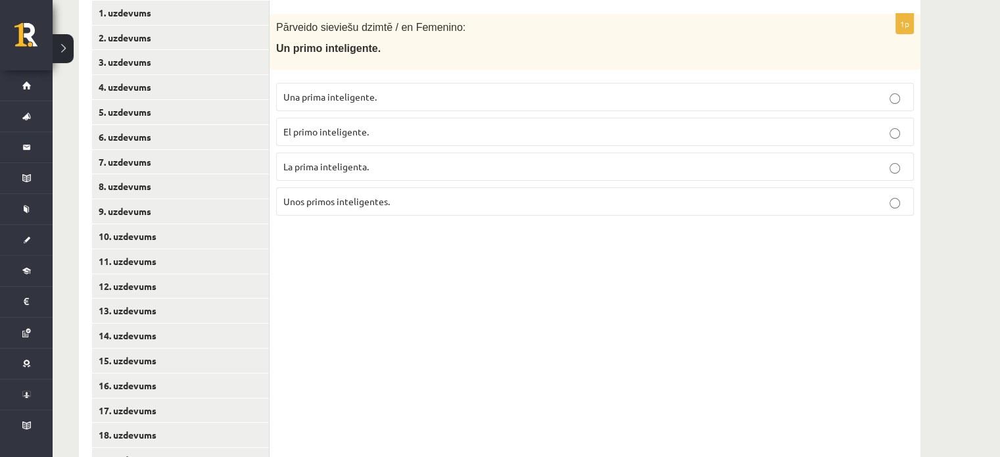
click at [898, 295] on div "1p Pārveido sieviešu dzimtē / en Femenino: Un primo inteligente. Una prima inte…" at bounding box center [595, 374] width 651 height 772
click at [387, 95] on p "Una prima inteligente." at bounding box center [594, 97] width 623 height 14
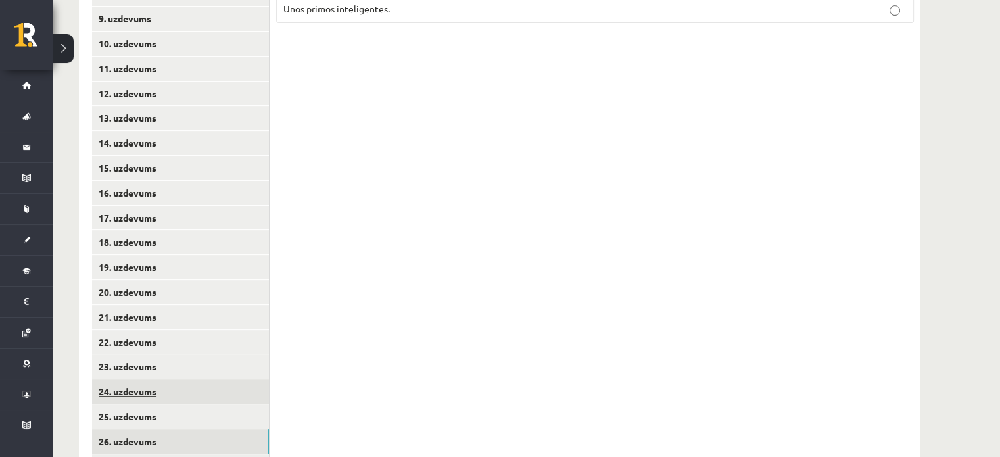
scroll to position [565, 0]
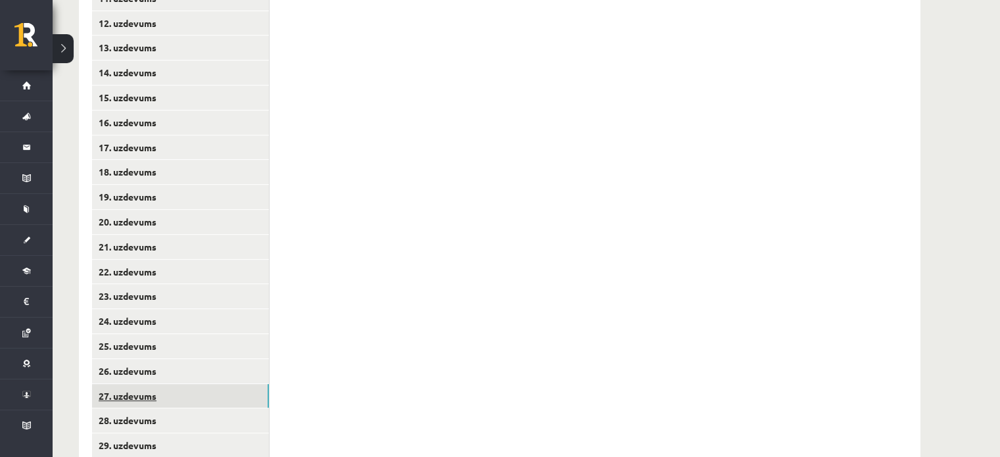
click at [176, 400] on link "27. uzdevums" at bounding box center [180, 396] width 177 height 24
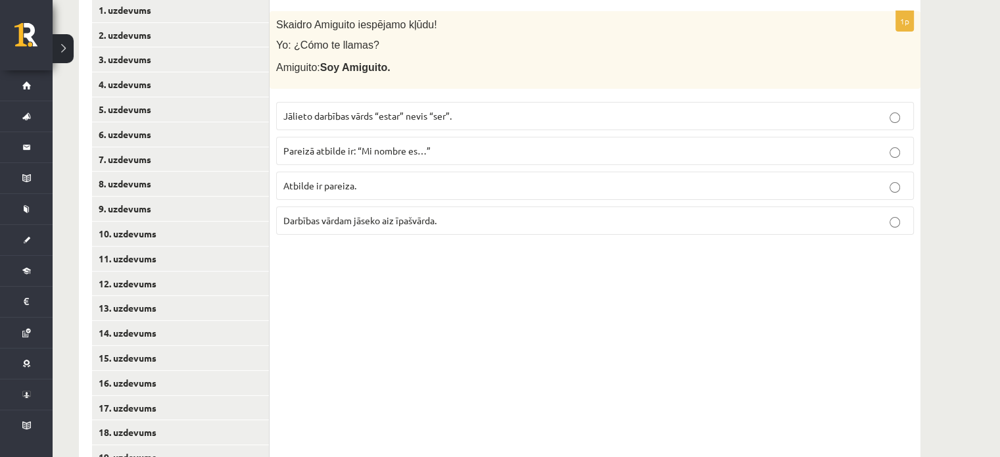
scroll to position [237, 0]
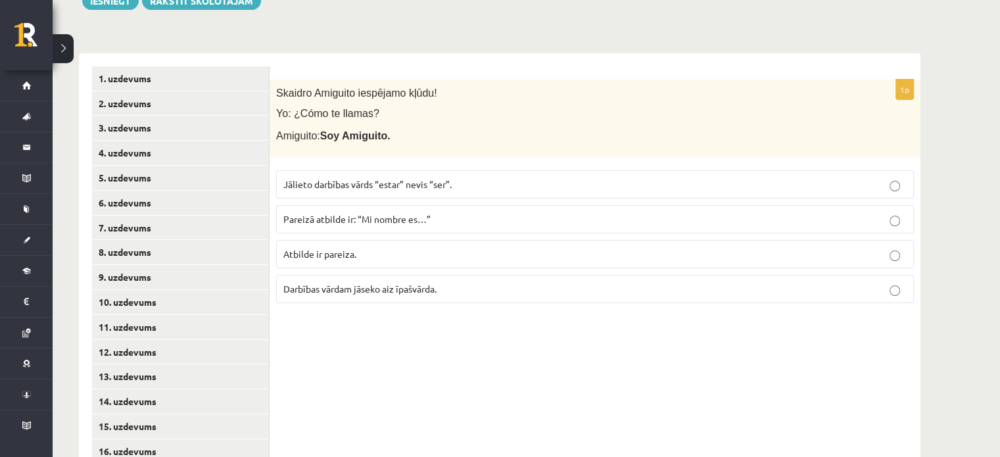
click at [475, 178] on p "Jālieto darbības vārds “estar” nevis “ser”." at bounding box center [594, 185] width 623 height 14
click at [421, 262] on label "Atbilde ir pareiza." at bounding box center [595, 254] width 638 height 28
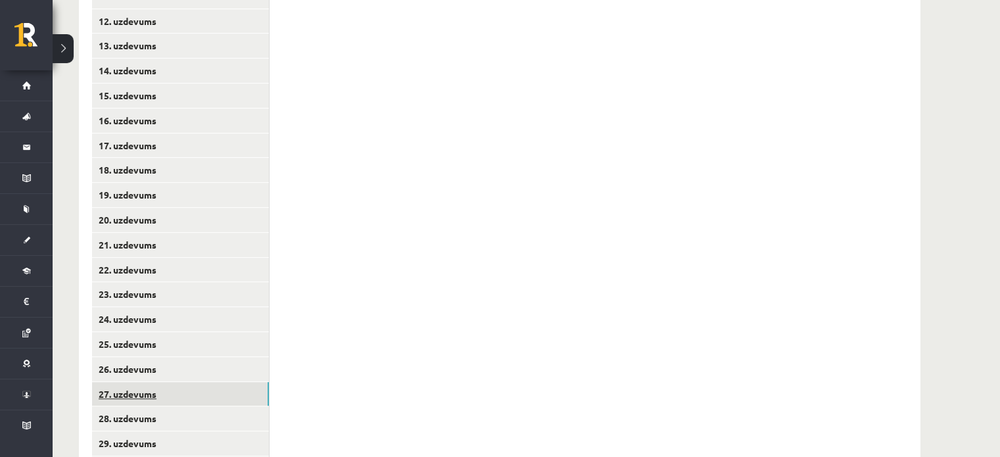
scroll to position [631, 0]
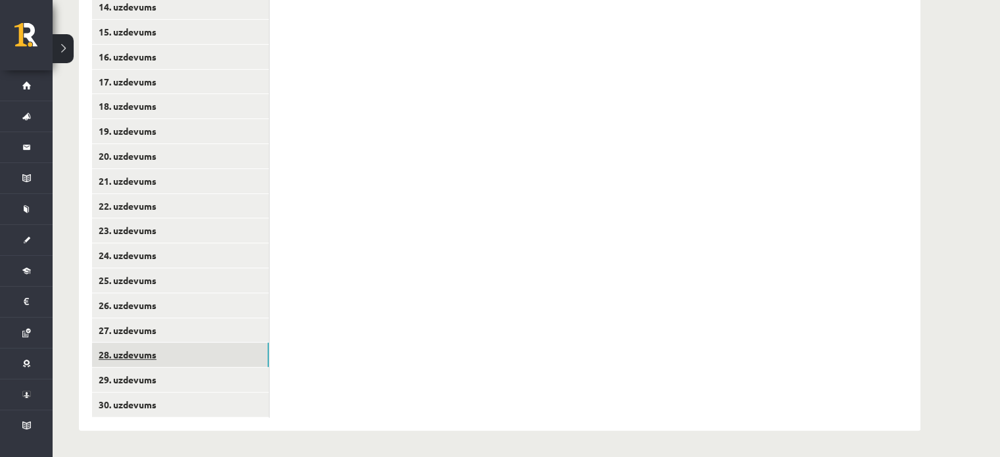
click at [139, 354] on link "28. uzdevums" at bounding box center [180, 355] width 177 height 24
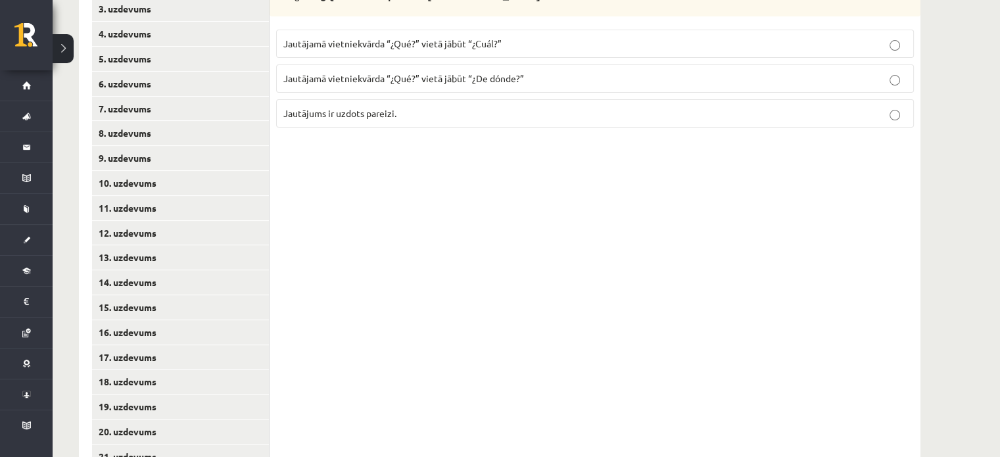
scroll to position [237, 0]
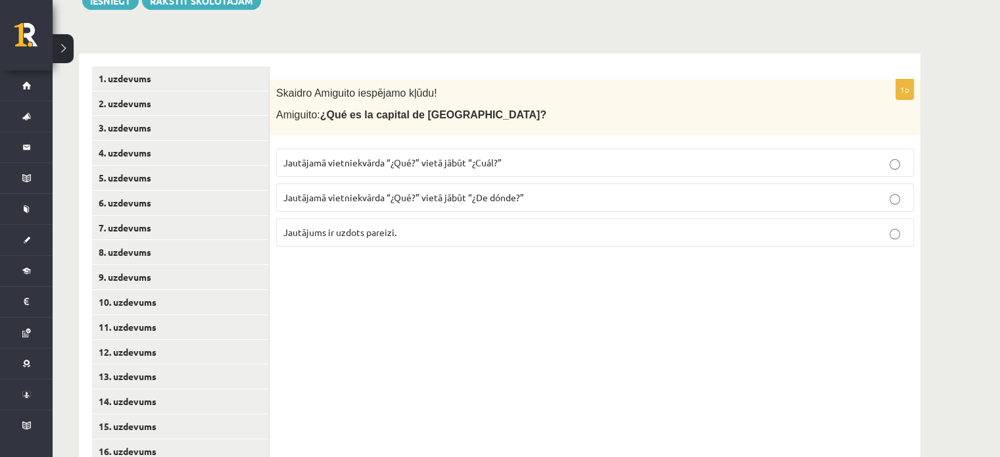
click at [401, 156] on p "Jautājamā vietniekvārda “¿Qué?” vietā jābūt “¿Cuál?”" at bounding box center [594, 163] width 623 height 14
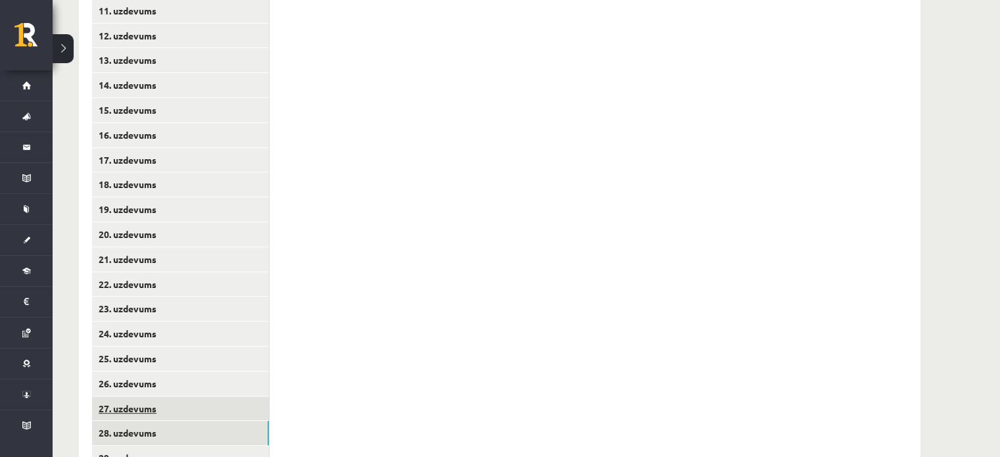
scroll to position [631, 0]
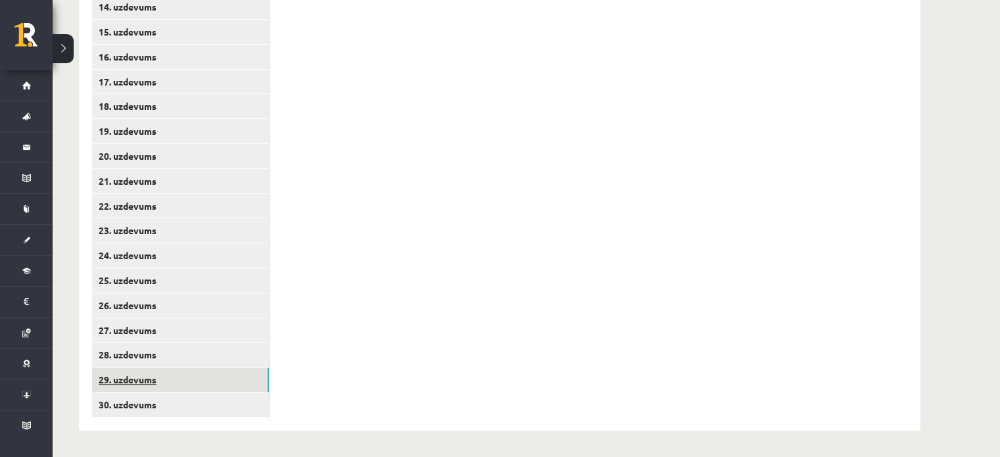
click at [137, 379] on link "29. uzdevums" at bounding box center [180, 380] width 177 height 24
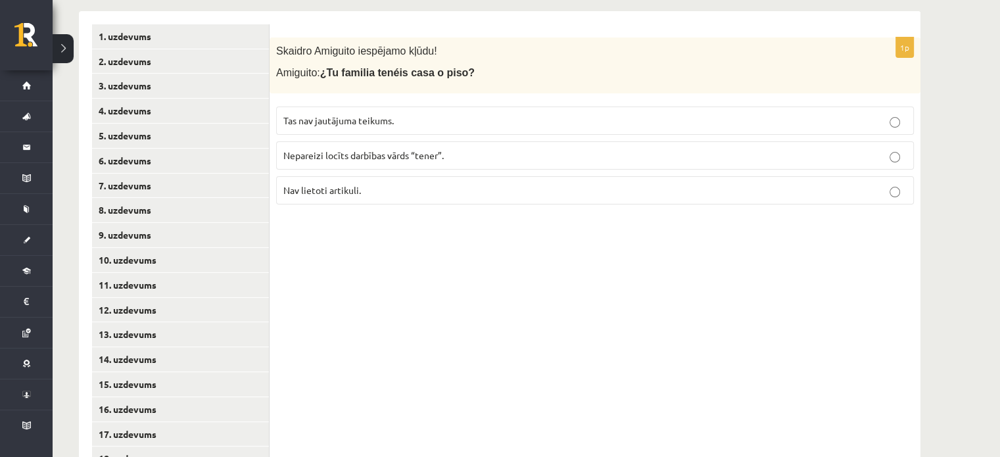
scroll to position [237, 0]
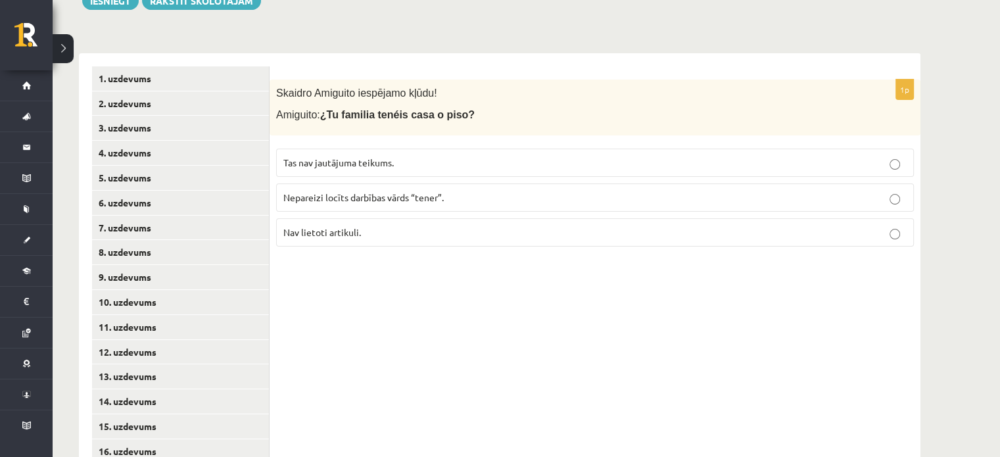
click at [836, 283] on div "1p Skaidro Amiguito iespējamo kļūdu! Amiguito: ¿Tu familia tenéis casa o piso? …" at bounding box center [595, 439] width 651 height 772
click at [845, 302] on div "1p Skaidro Amiguito iespējamo kļūdu! Amiguito: ¿Tu familia tenéis casa o piso? …" at bounding box center [595, 439] width 651 height 772
click at [792, 324] on div "1p Skaidro Amiguito iespējamo kļūdu! Amiguito: ¿Tu familia tenéis casa o piso? …" at bounding box center [595, 439] width 651 height 772
click at [388, 228] on p "Nav lietoti artikuli." at bounding box center [594, 233] width 623 height 14
click at [822, 358] on div "1p Skaidro Amiguito iespējamo kļūdu! Amiguito: ¿Tu familia tenéis casa o piso? …" at bounding box center [595, 439] width 651 height 772
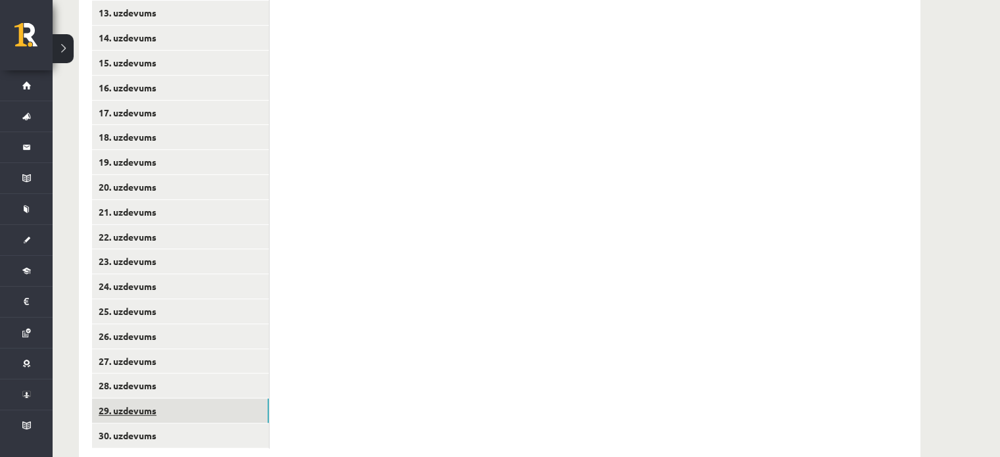
scroll to position [631, 0]
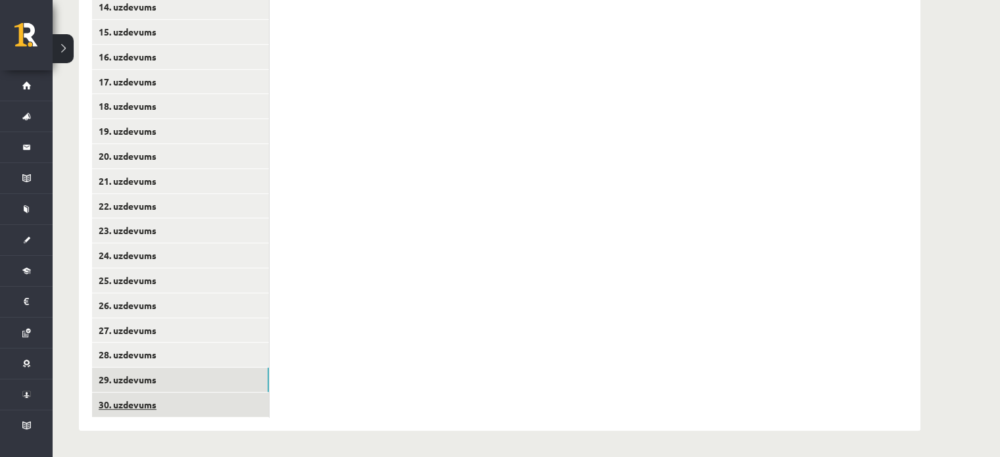
click at [140, 399] on link "30. uzdevums" at bounding box center [180, 405] width 177 height 24
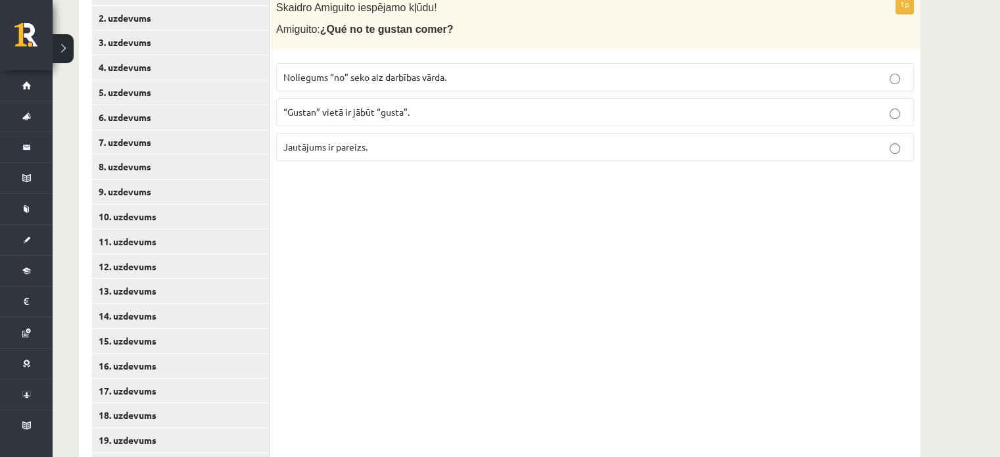
scroll to position [237, 0]
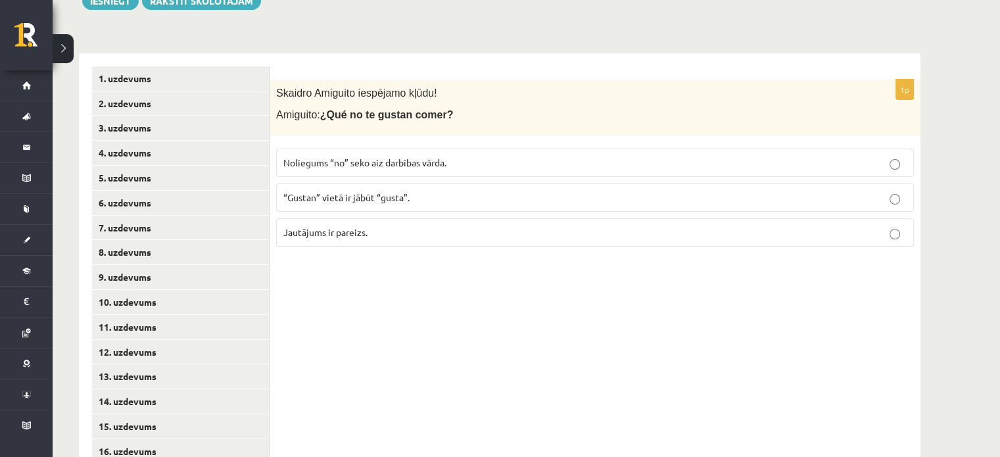
click at [398, 204] on label "“Gustan” vietā ir jābūt “gusta”." at bounding box center [595, 197] width 638 height 28
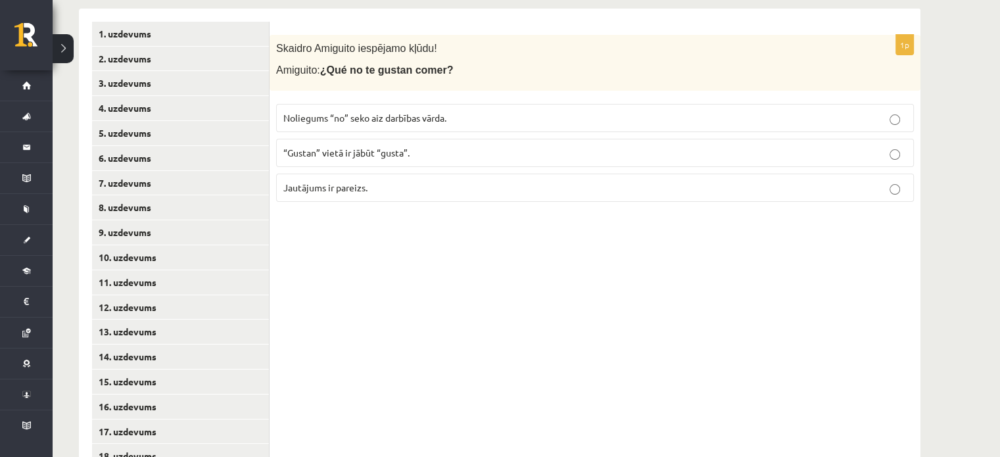
scroll to position [39, 0]
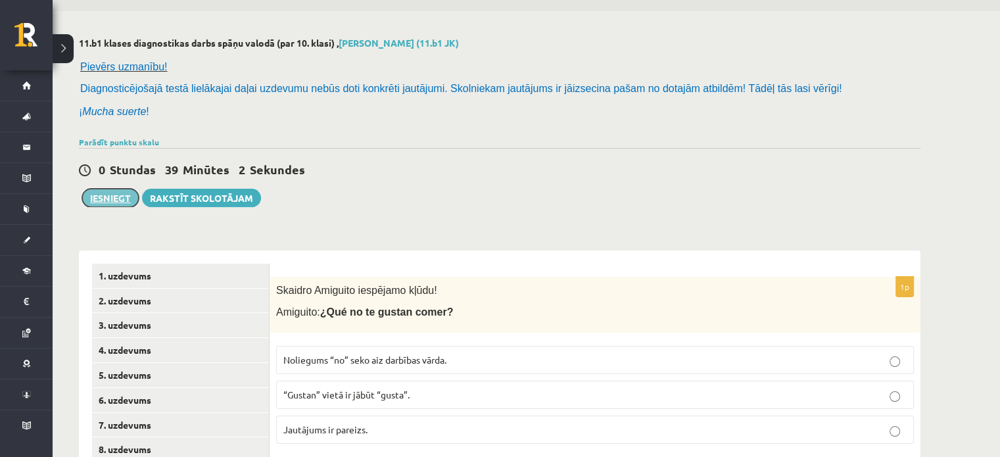
click at [122, 199] on button "Iesniegt" at bounding box center [110, 198] width 57 height 18
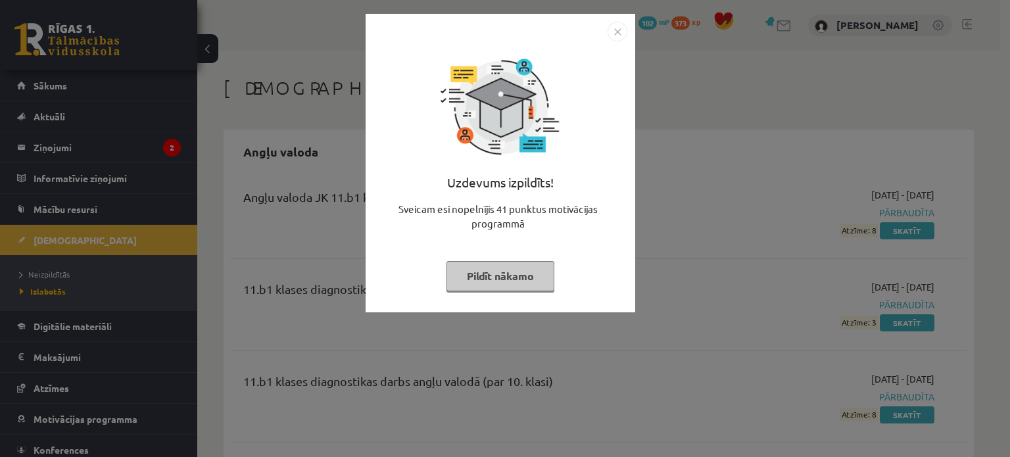
click at [618, 34] on img "Close" at bounding box center [618, 32] width 20 height 20
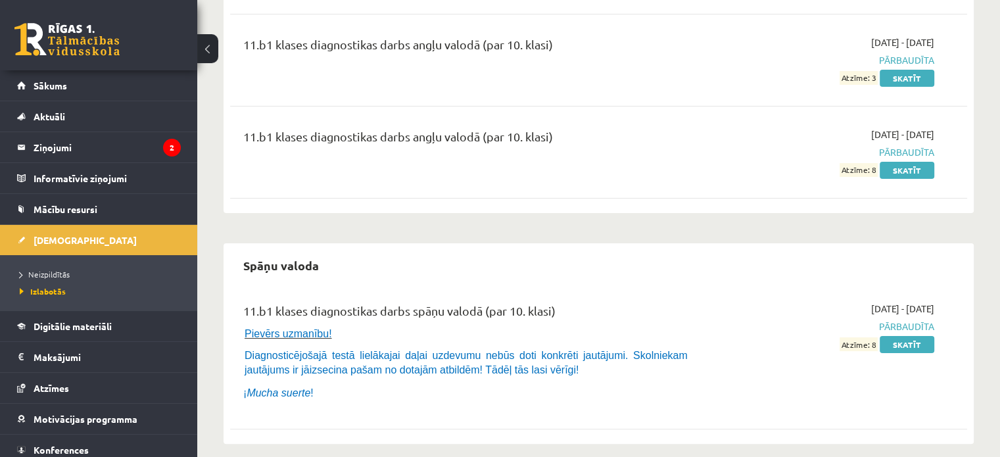
scroll to position [256, 0]
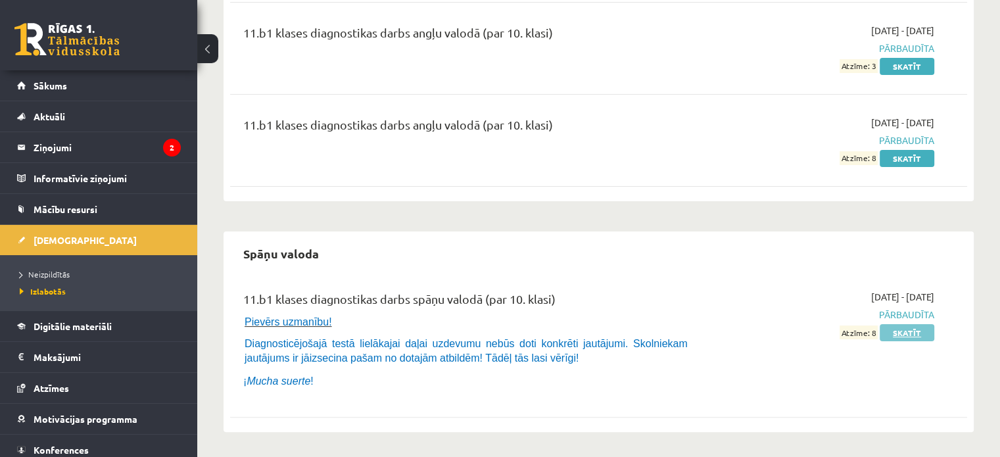
click at [903, 331] on link "Skatīt" at bounding box center [907, 332] width 55 height 17
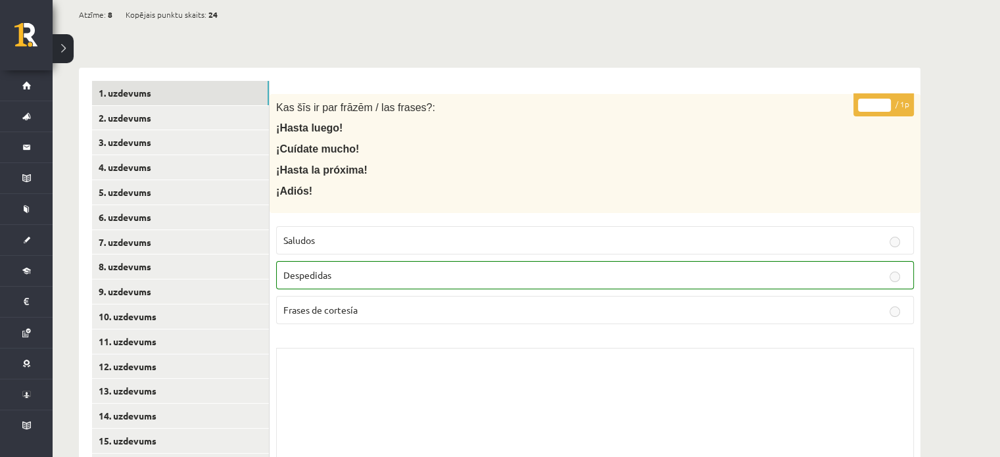
scroll to position [197, 0]
click at [203, 123] on link "2. uzdevums" at bounding box center [180, 117] width 177 height 24
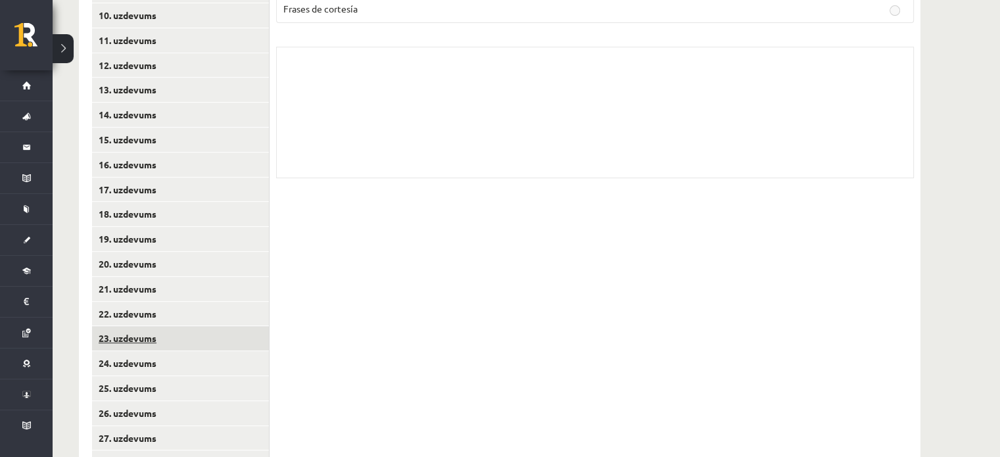
scroll to position [605, 0]
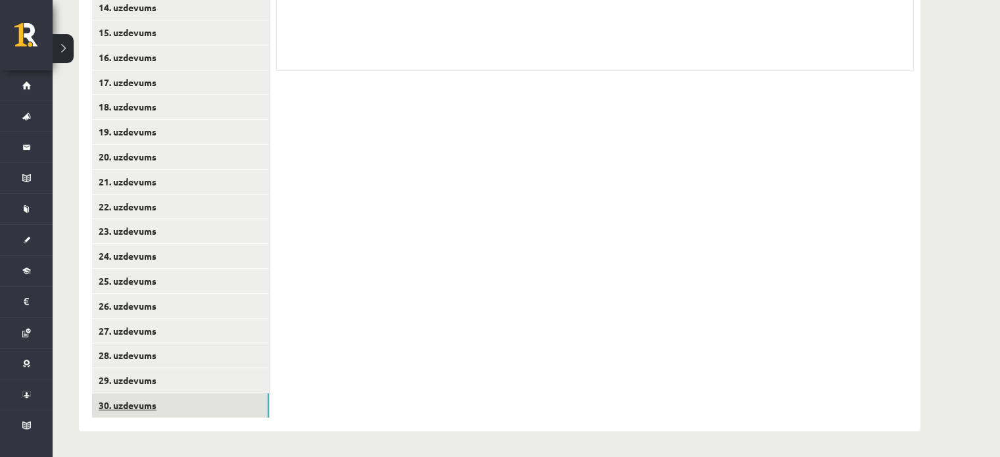
click at [111, 415] on link "30. uzdevums" at bounding box center [180, 405] width 177 height 24
click at [145, 383] on link "29. uzdevums" at bounding box center [180, 380] width 177 height 24
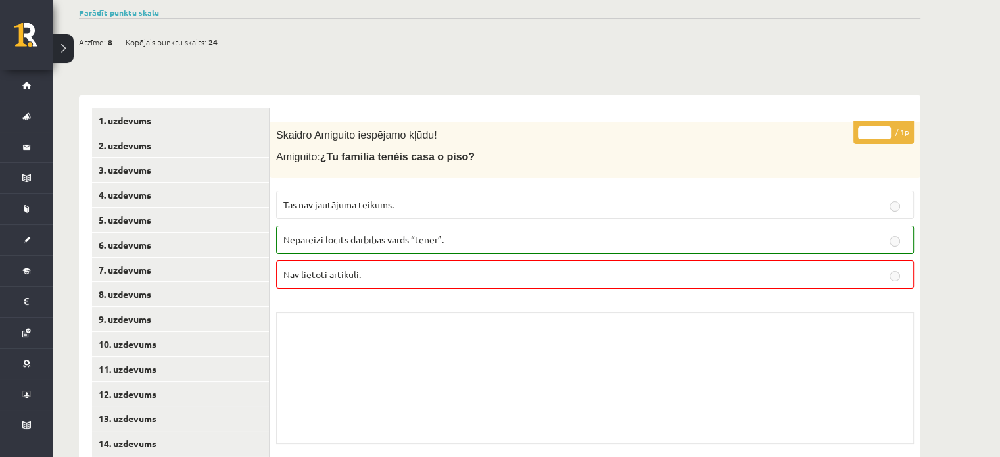
scroll to position [145, 0]
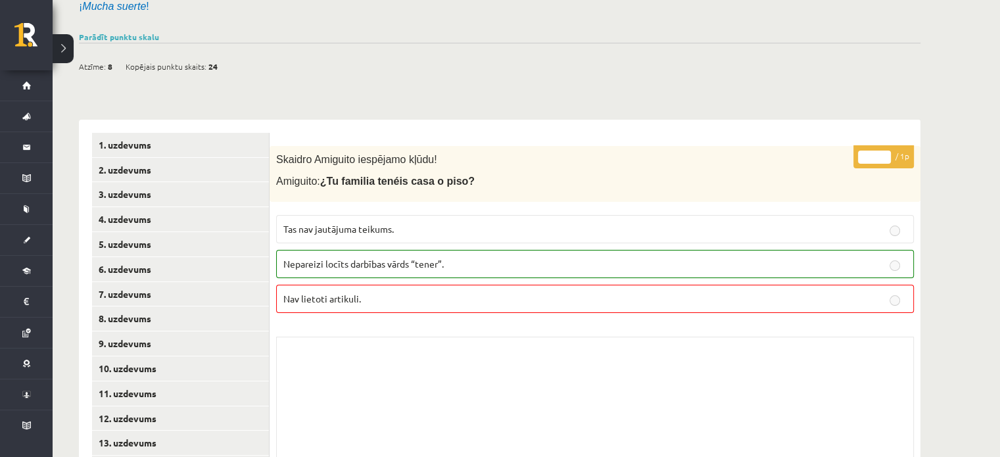
click at [360, 164] on span "Skaidro Amiguito iespējamo kļūdu!" at bounding box center [356, 159] width 161 height 11
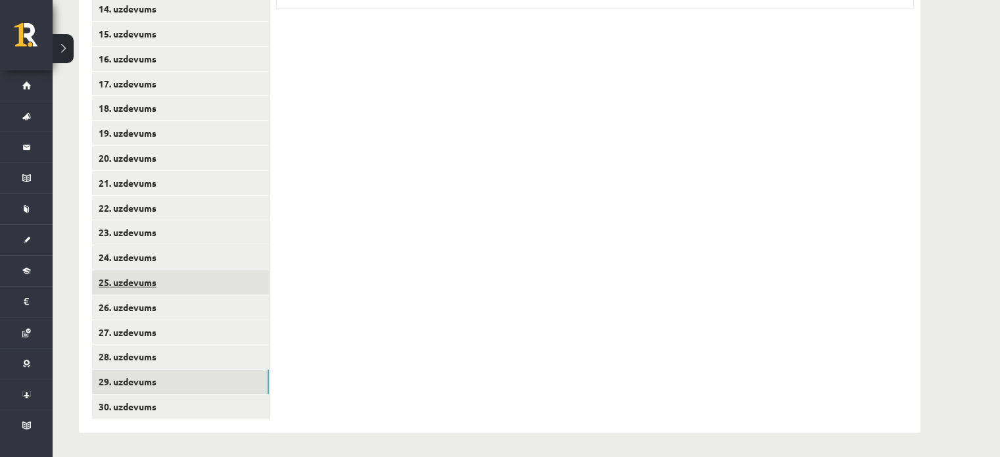
scroll to position [605, 0]
click at [184, 364] on link "28. uzdevums" at bounding box center [180, 355] width 177 height 24
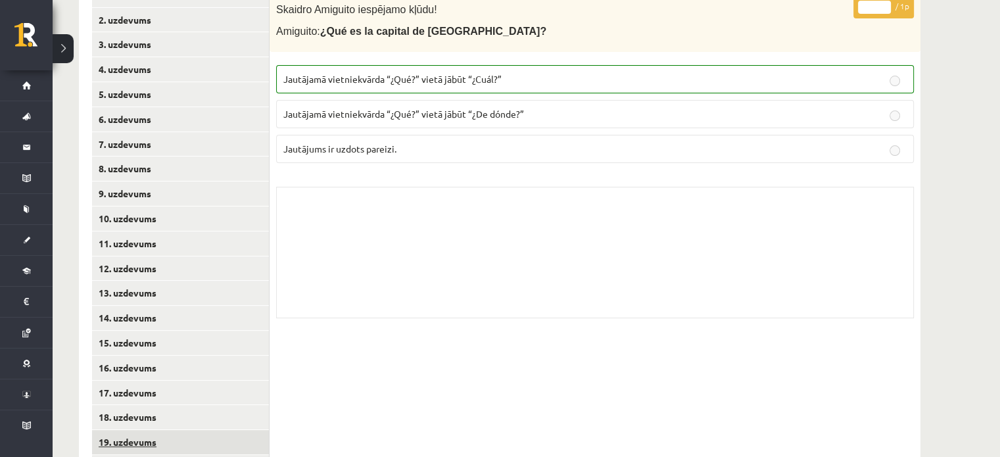
scroll to position [408, 0]
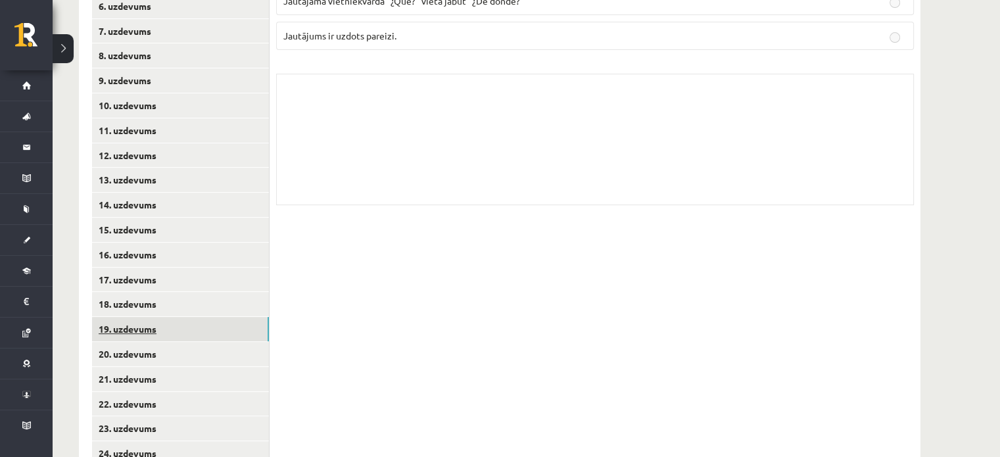
click at [162, 337] on link "19. uzdevums" at bounding box center [180, 329] width 177 height 24
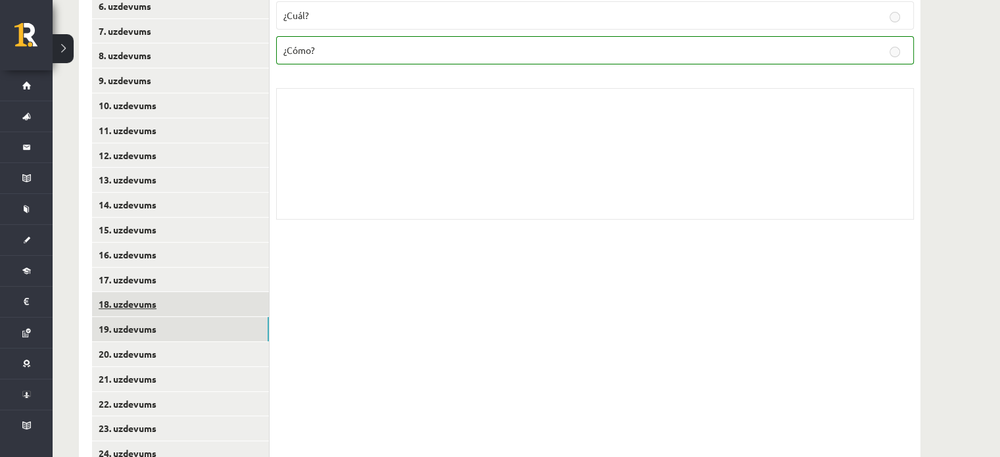
click at [176, 294] on link "18. uzdevums" at bounding box center [180, 304] width 177 height 24
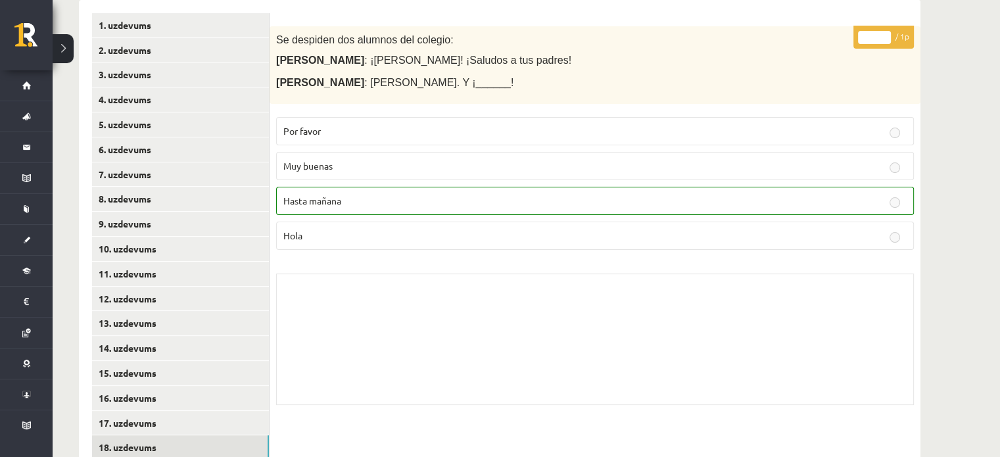
scroll to position [210, 0]
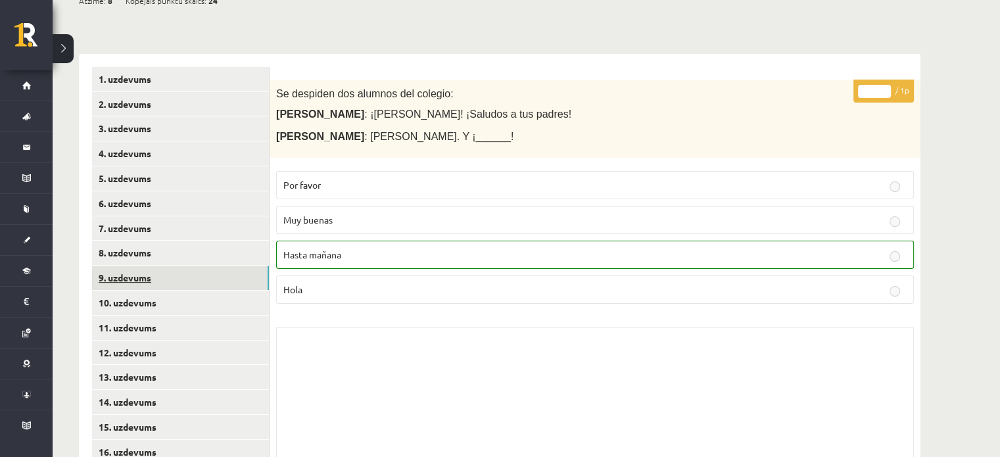
click at [127, 268] on link "9. uzdevums" at bounding box center [180, 278] width 177 height 24
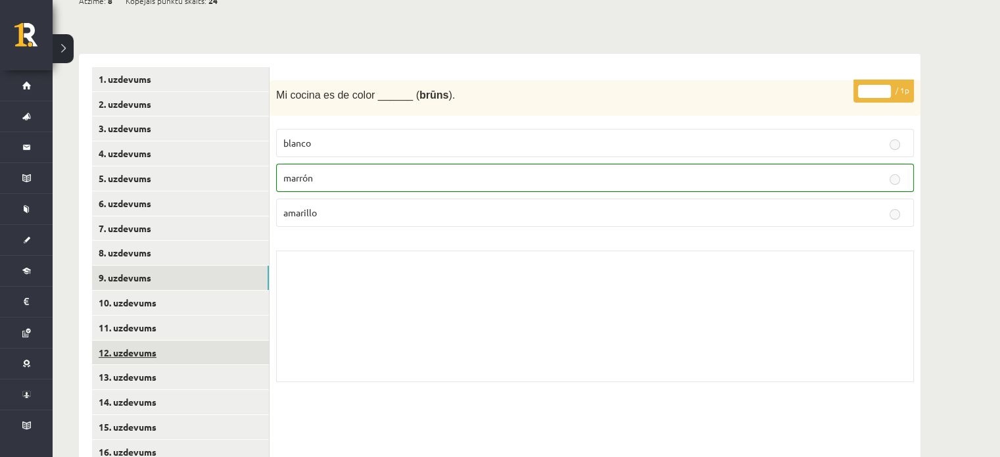
click at [129, 362] on link "12. uzdevums" at bounding box center [180, 353] width 177 height 24
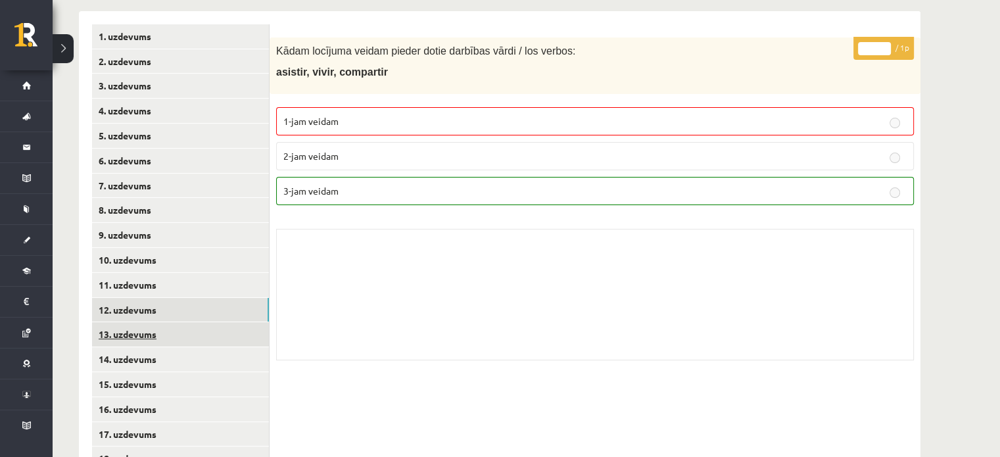
scroll to position [276, 0]
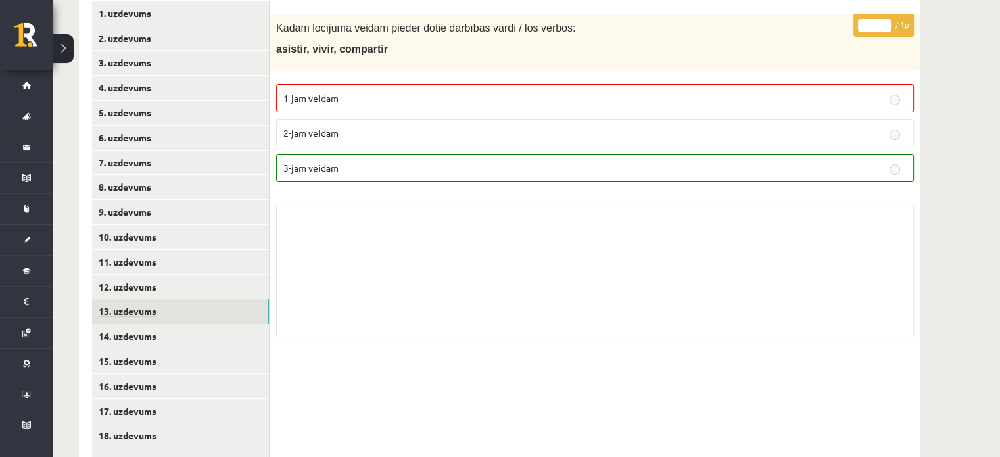
click at [136, 310] on link "13. uzdevums" at bounding box center [180, 311] width 177 height 24
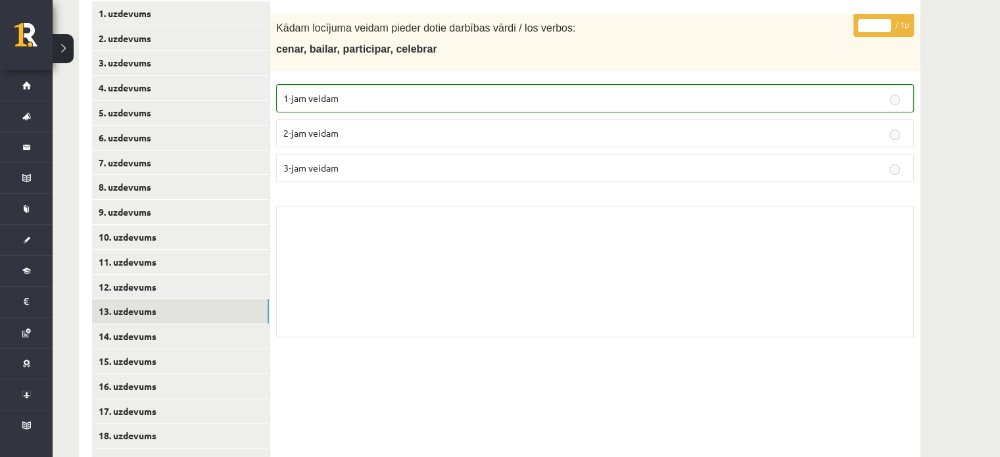
click at [476, 254] on div "Skolotāja pielikums" at bounding box center [595, 272] width 638 height 132
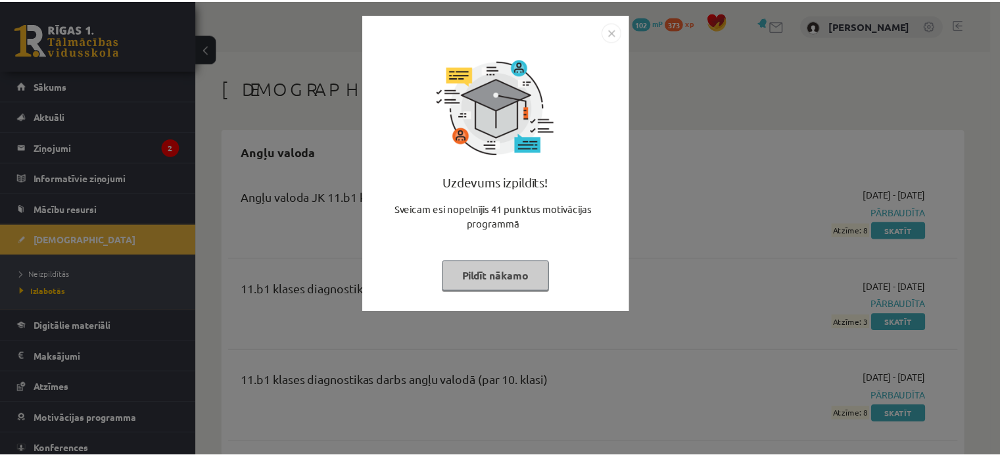
scroll to position [256, 0]
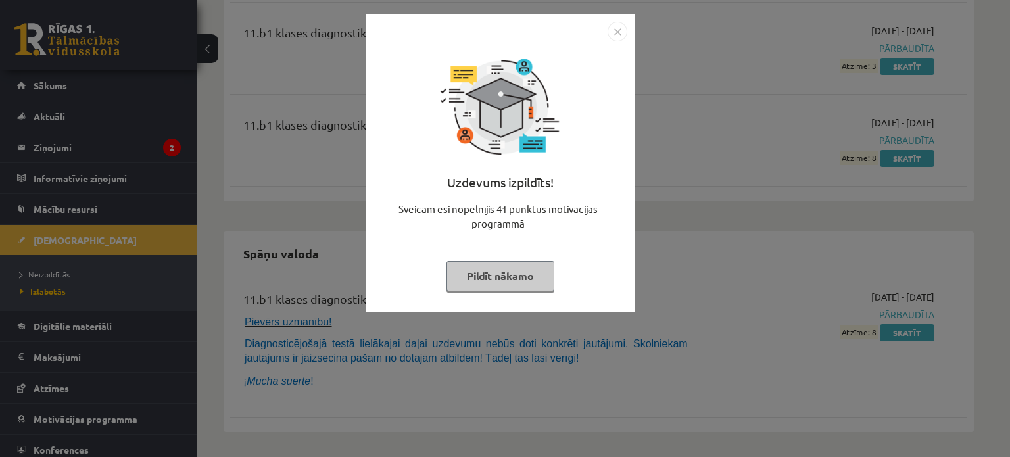
click at [619, 28] on img "Close" at bounding box center [618, 32] width 20 height 20
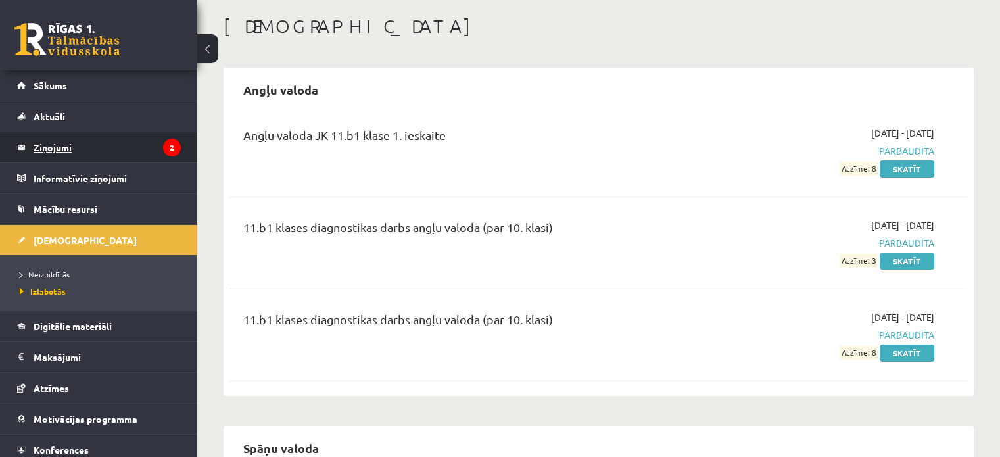
scroll to position [59, 0]
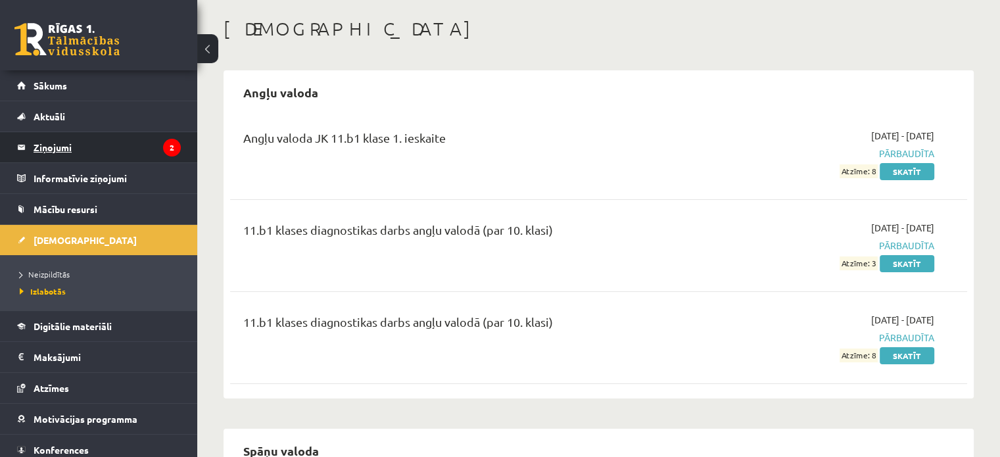
click at [39, 140] on legend "Ziņojumi 2" at bounding box center [107, 147] width 147 height 30
